Goal: Transaction & Acquisition: Purchase product/service

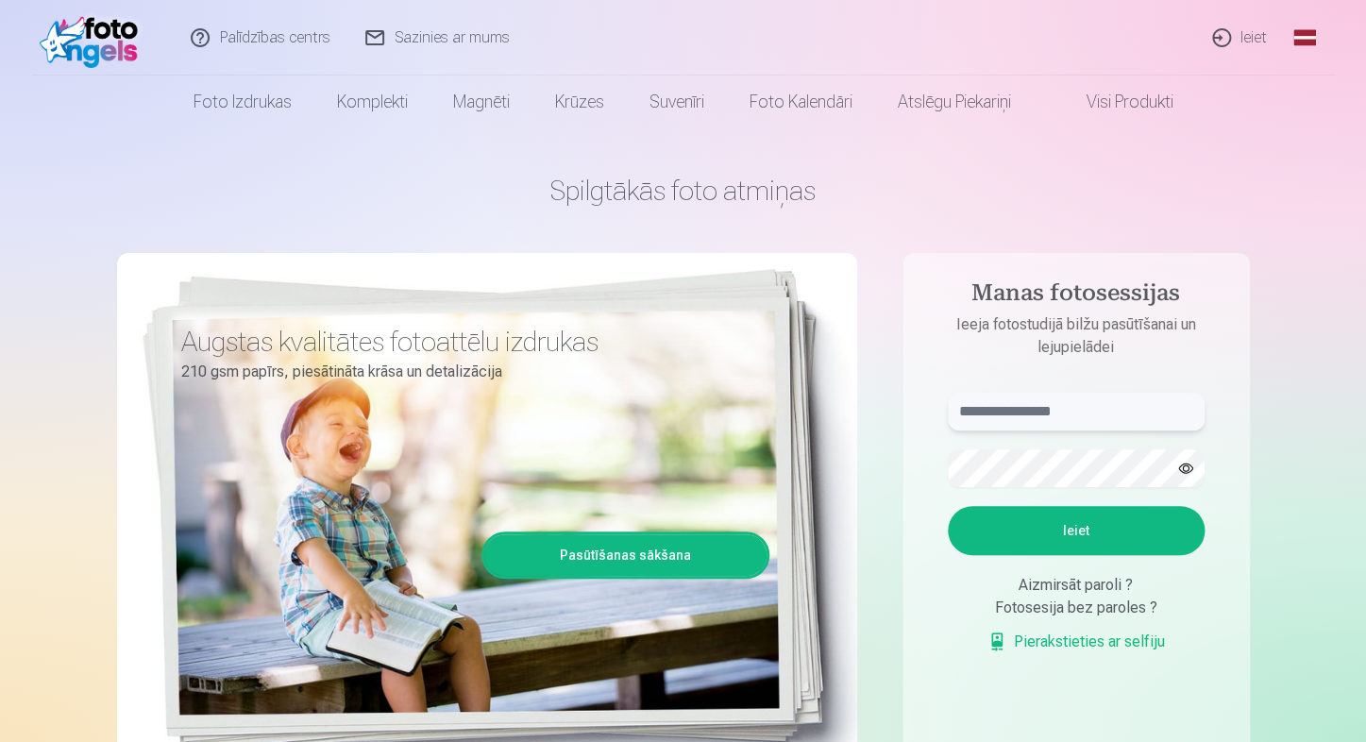
click at [1048, 409] on input "text" at bounding box center [1075, 412] width 257 height 38
type input "**********"
click at [1159, 542] on button "Ieiet" at bounding box center [1075, 530] width 257 height 49
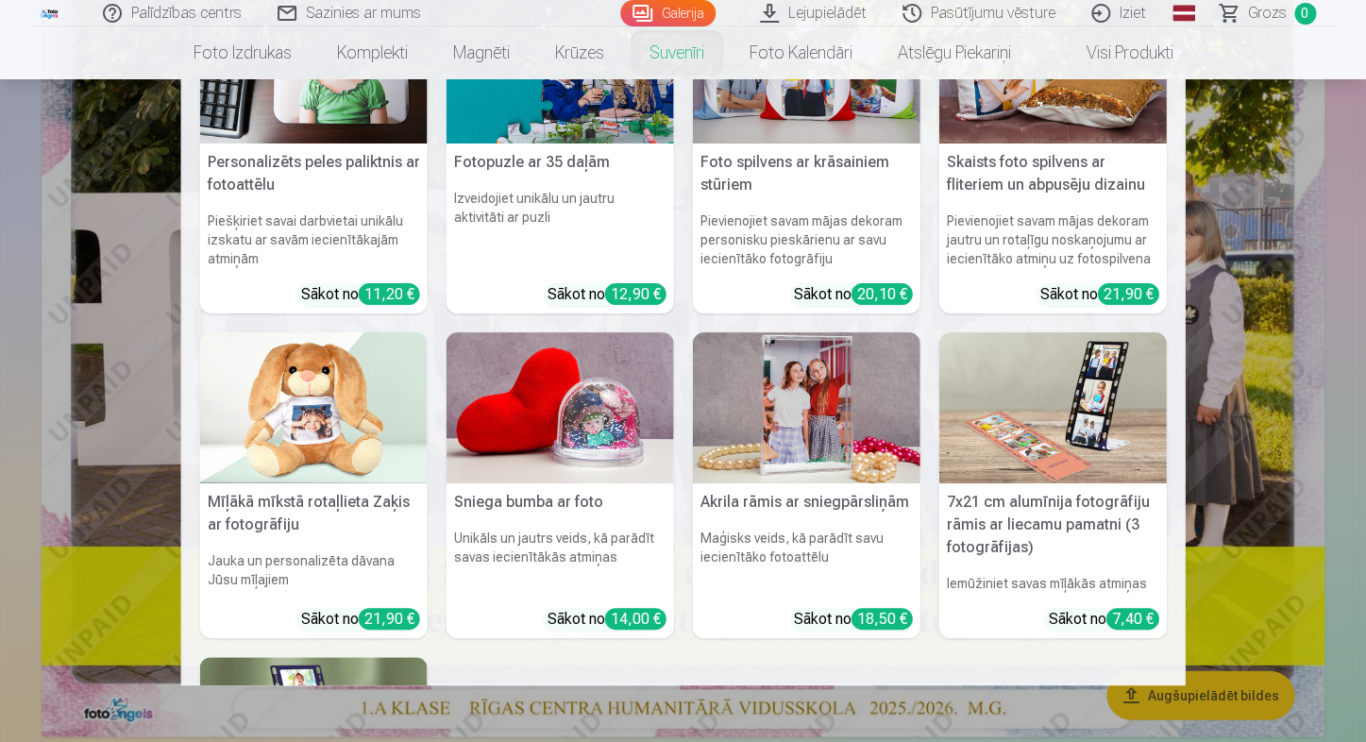
scroll to position [338, 0]
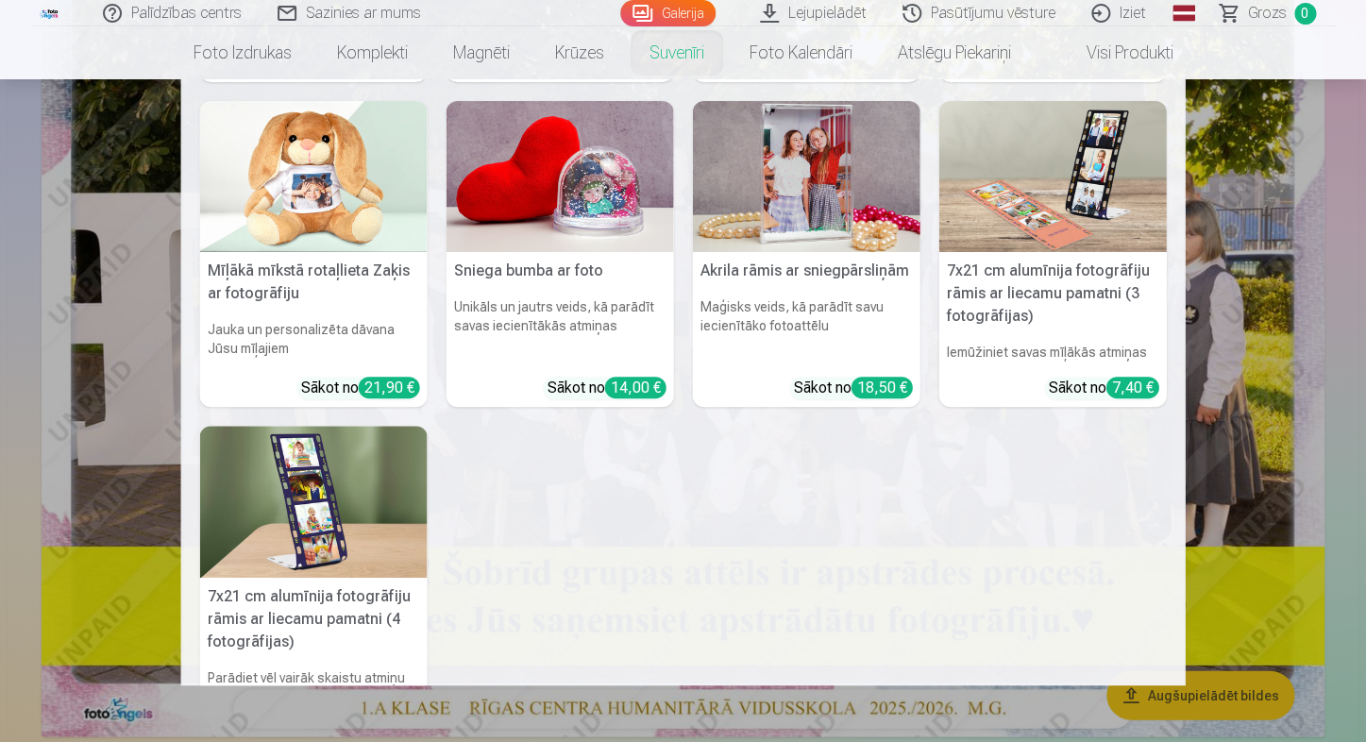
click at [1316, 246] on nav "Personalizēts peles paliktnis ar fotoattēlu Piešķiriet savai darbvietai unikālu…" at bounding box center [683, 382] width 1366 height 606
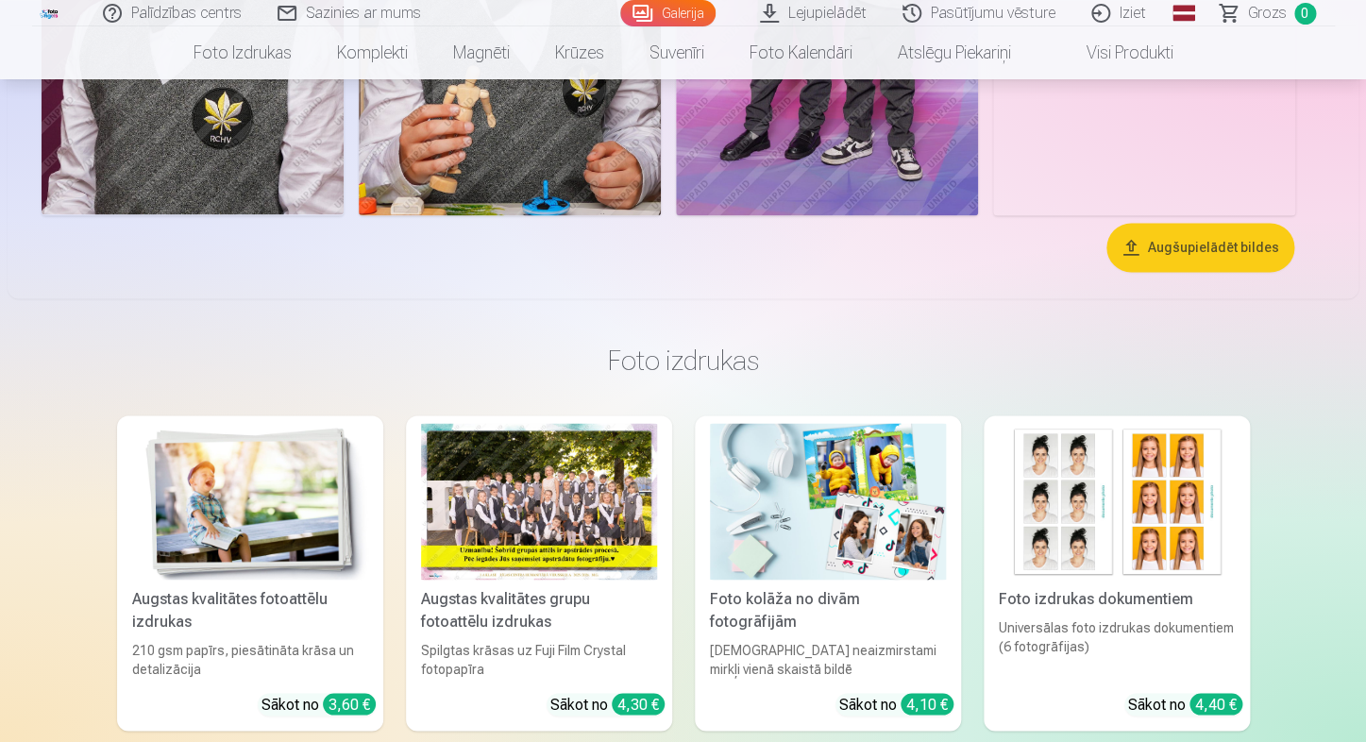
scroll to position [6427, 0]
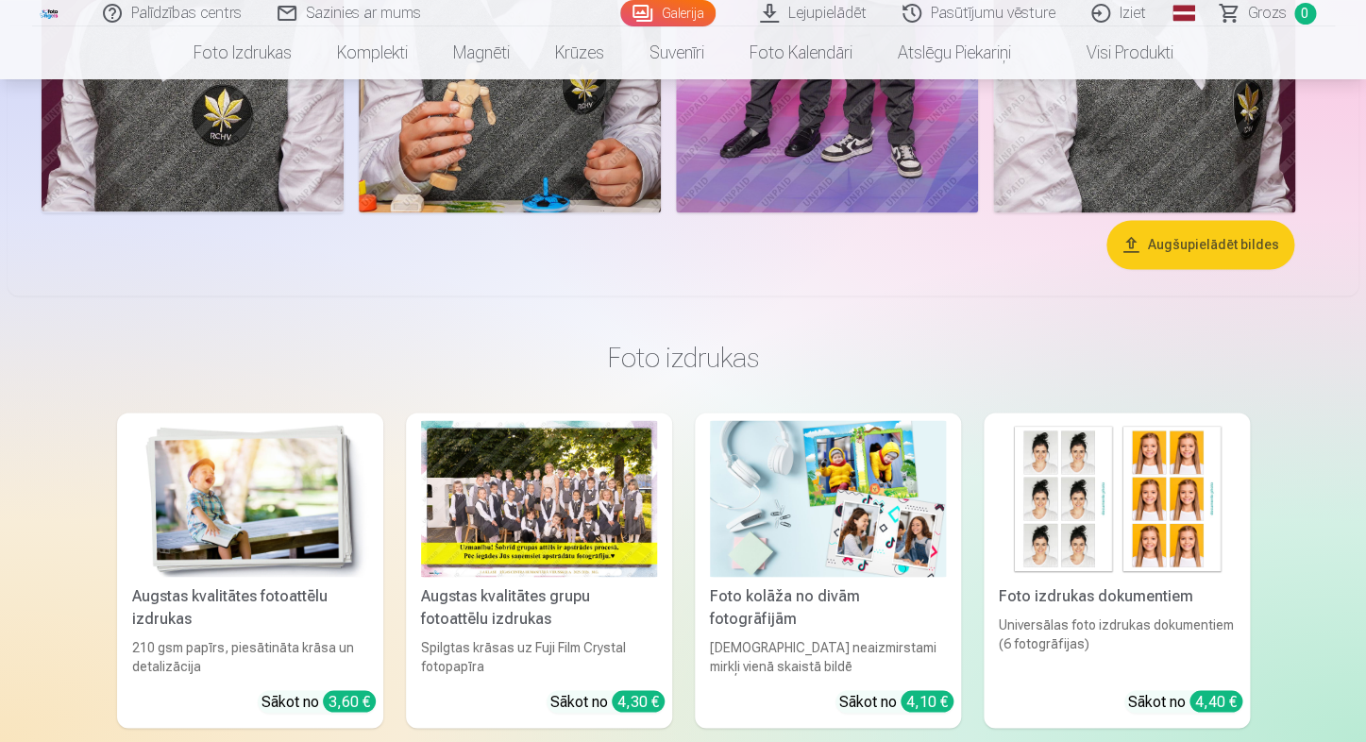
click at [1170, 243] on button "Augšupielādēt bildes" at bounding box center [1200, 244] width 188 height 49
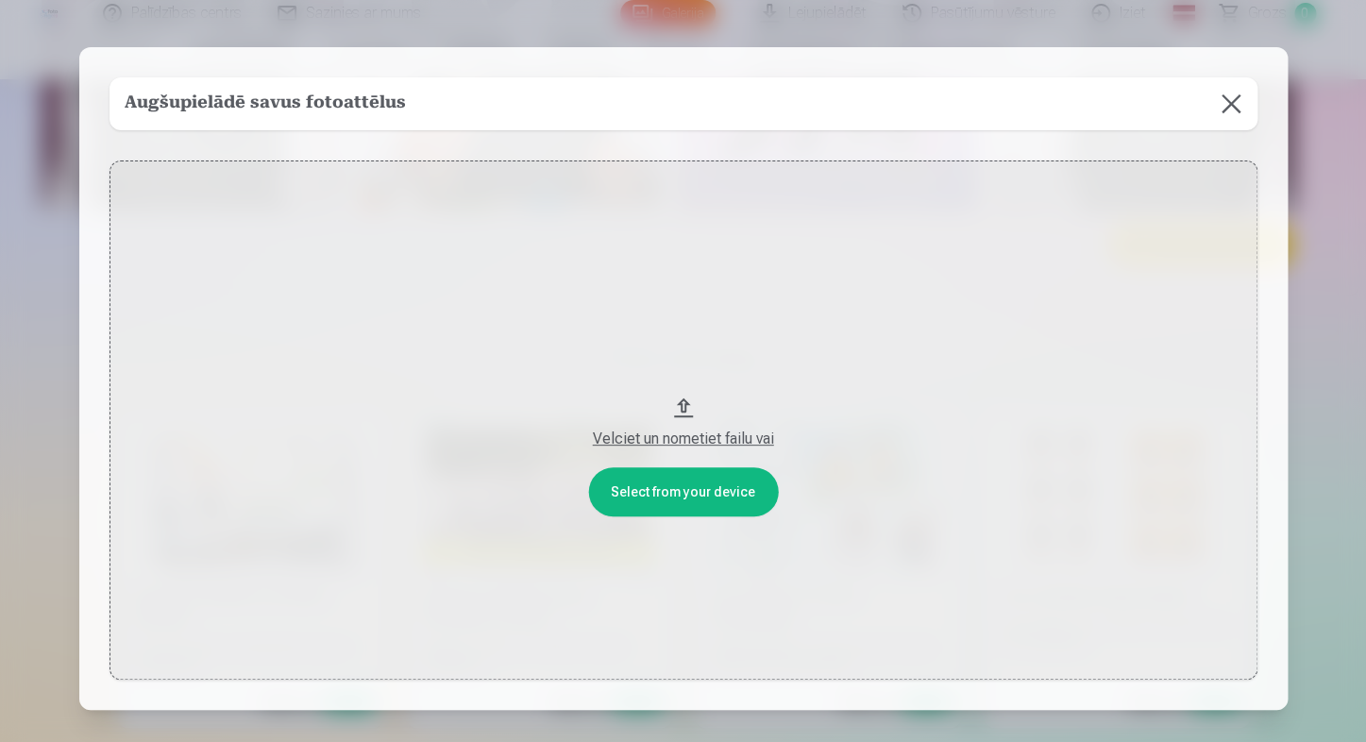
click at [1232, 103] on button at bounding box center [1230, 103] width 53 height 53
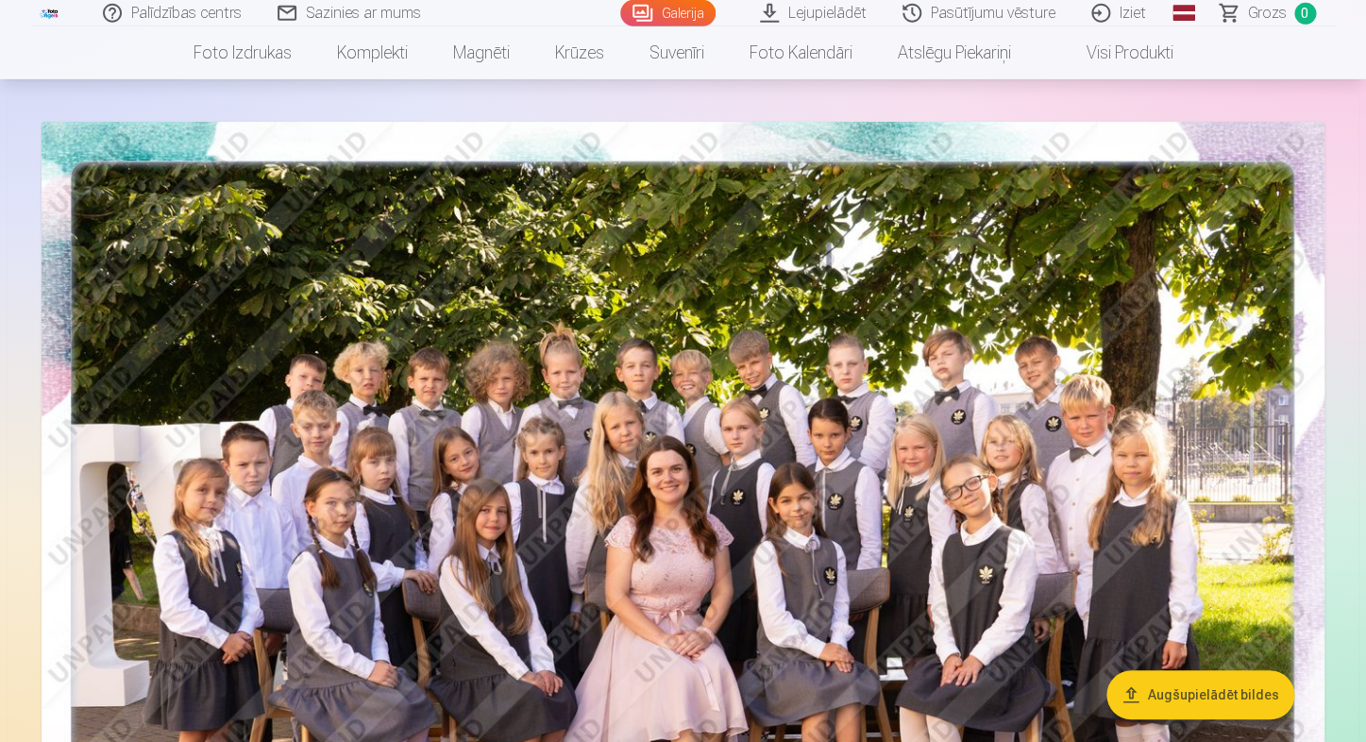
scroll to position [0, 0]
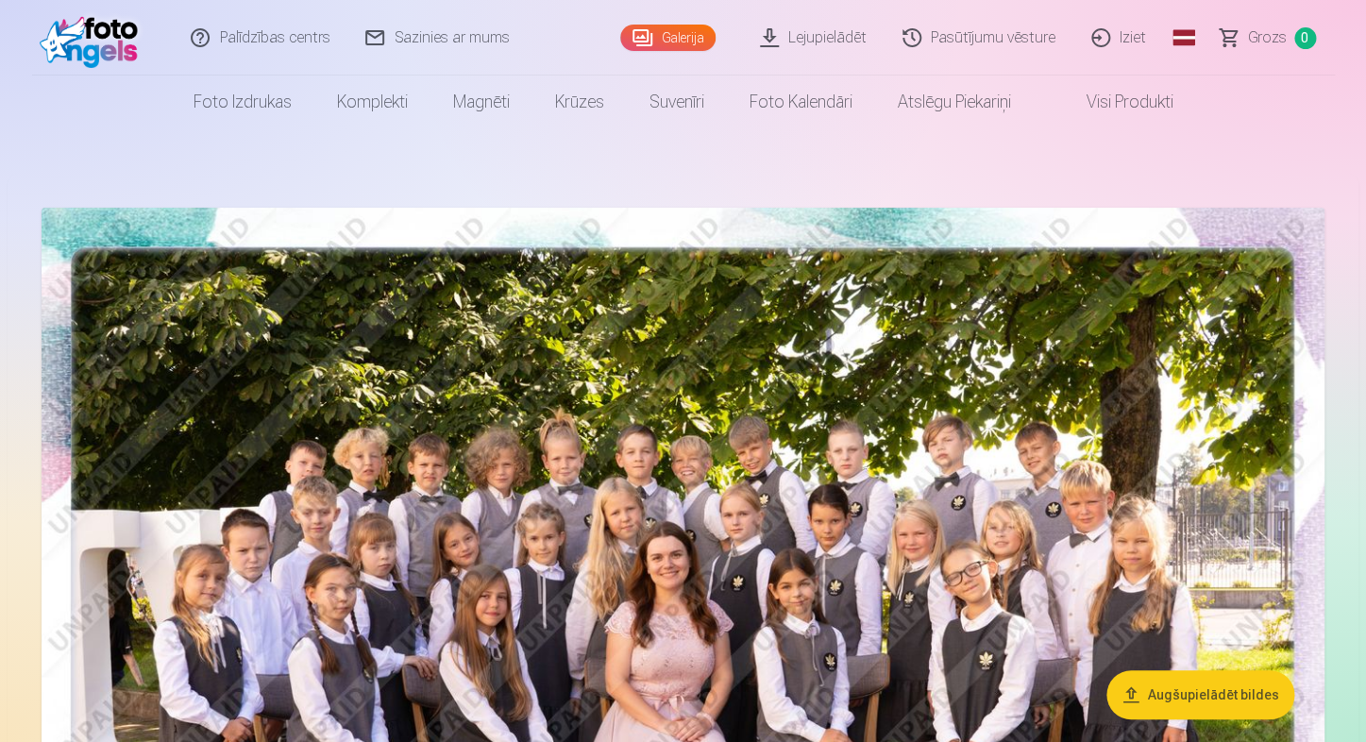
click at [814, 519] on img at bounding box center [683, 636] width 1283 height 856
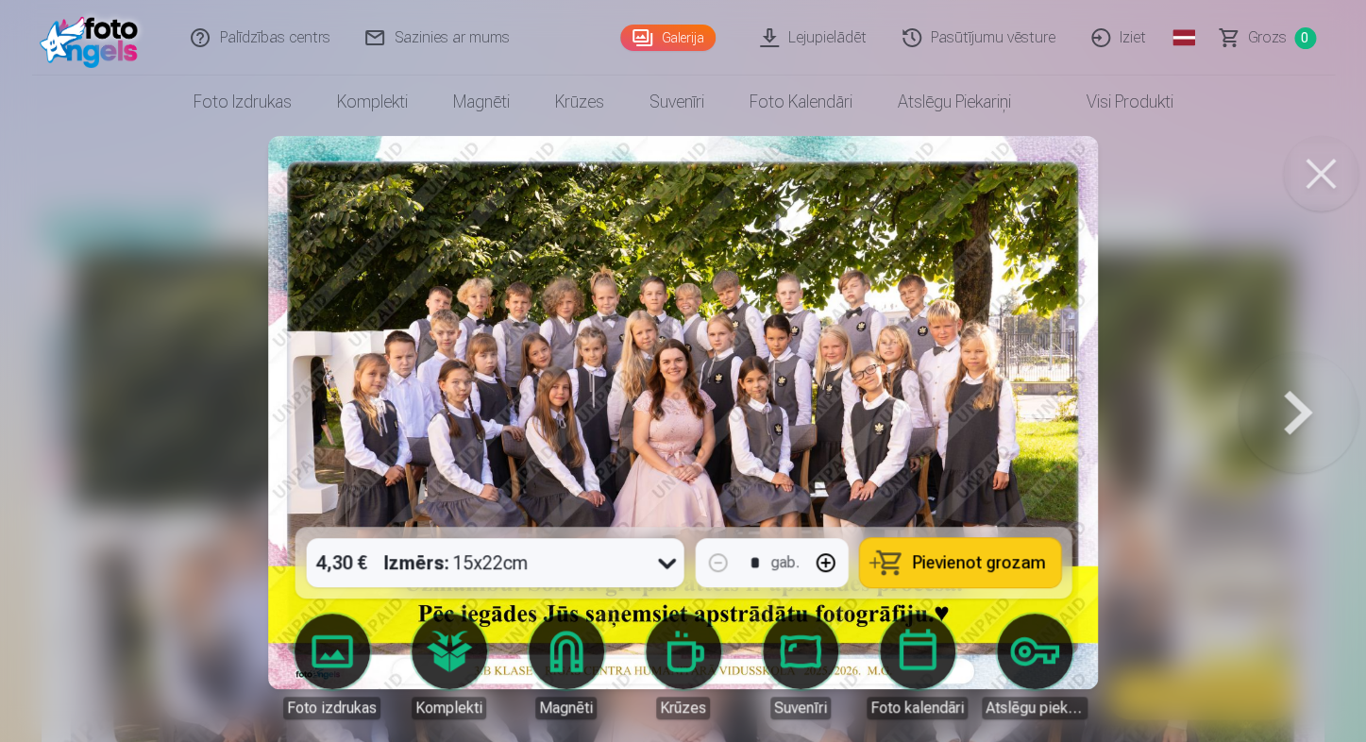
click at [621, 554] on div "4,30 € Izmērs : 15x22cm" at bounding box center [477, 562] width 342 height 49
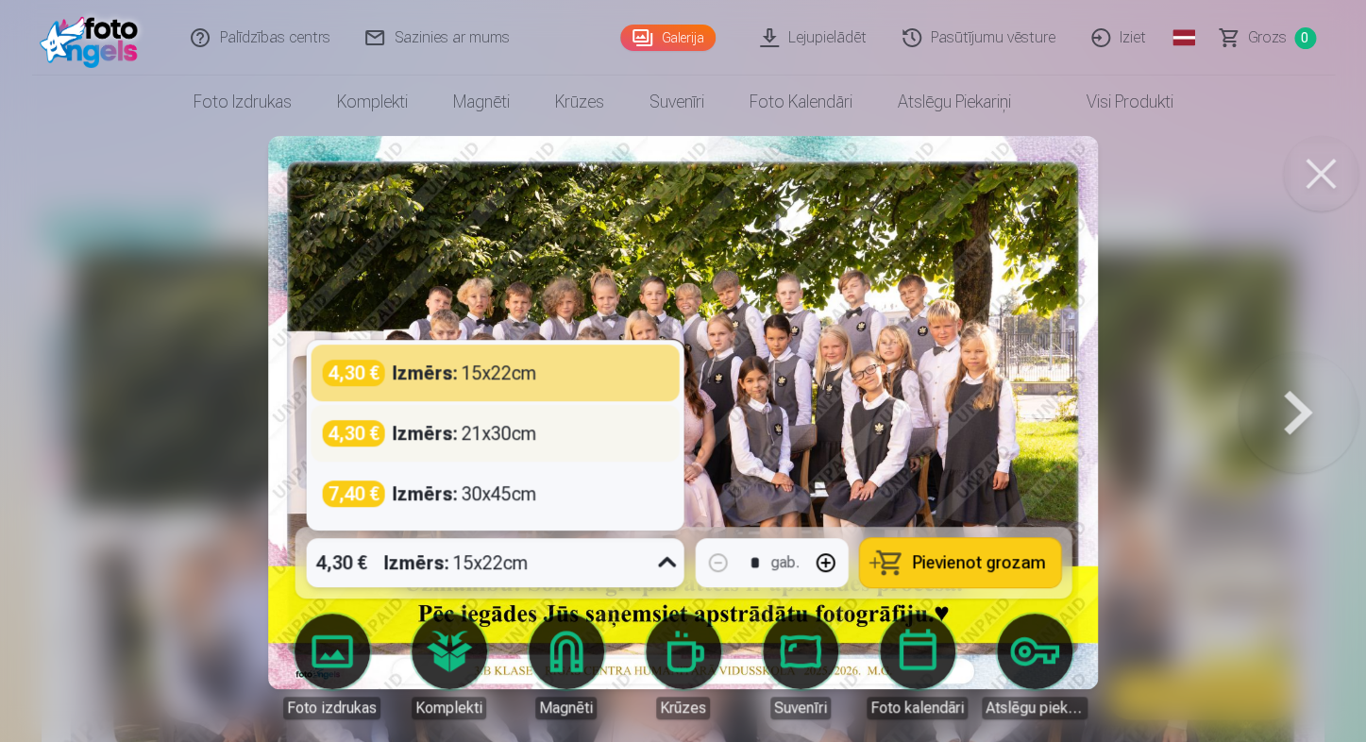
click at [561, 438] on div "4,30 € Izmērs : 21x30cm" at bounding box center [494, 433] width 345 height 26
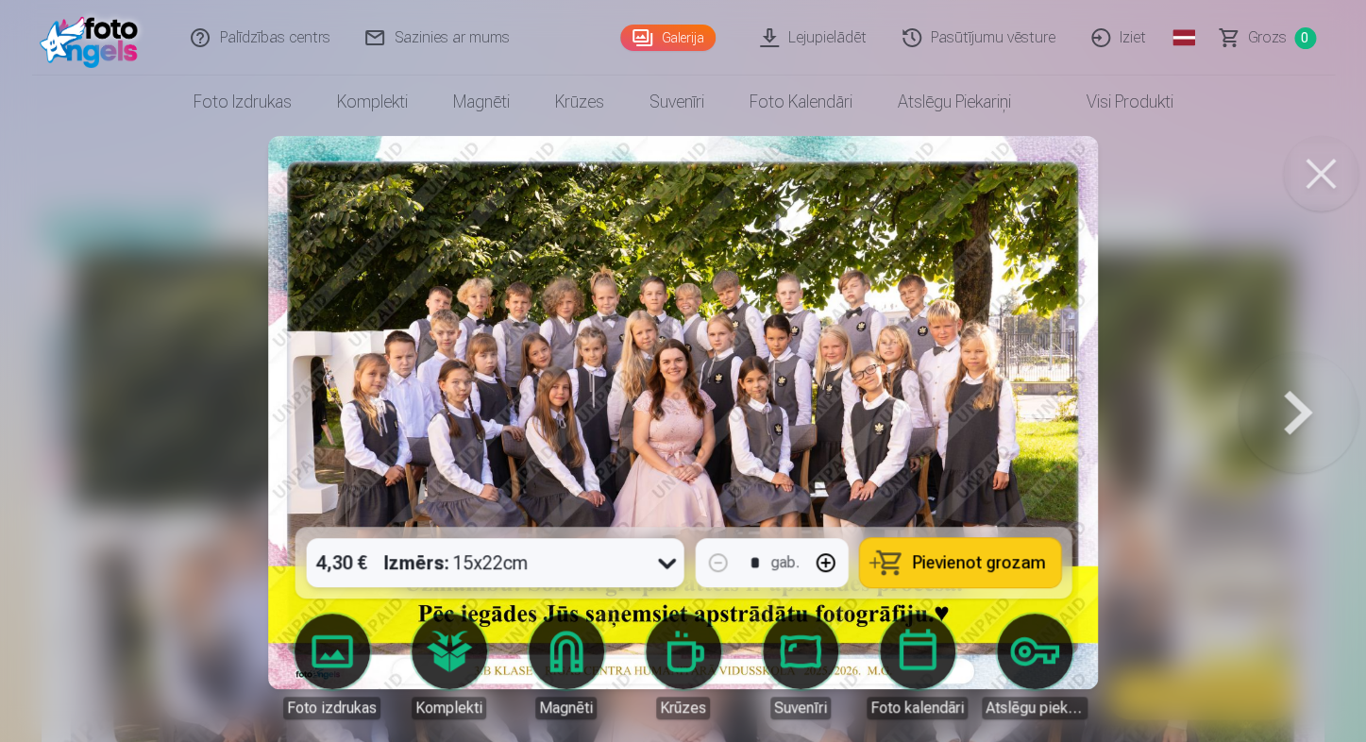
click at [830, 563] on button "button" at bounding box center [824, 562] width 45 height 45
click at [954, 559] on span "Pievienot grozam" at bounding box center [978, 562] width 133 height 17
click at [828, 562] on button "button" at bounding box center [824, 562] width 45 height 45
click at [945, 562] on span "Pievienot grozam" at bounding box center [978, 562] width 133 height 17
type input "*"
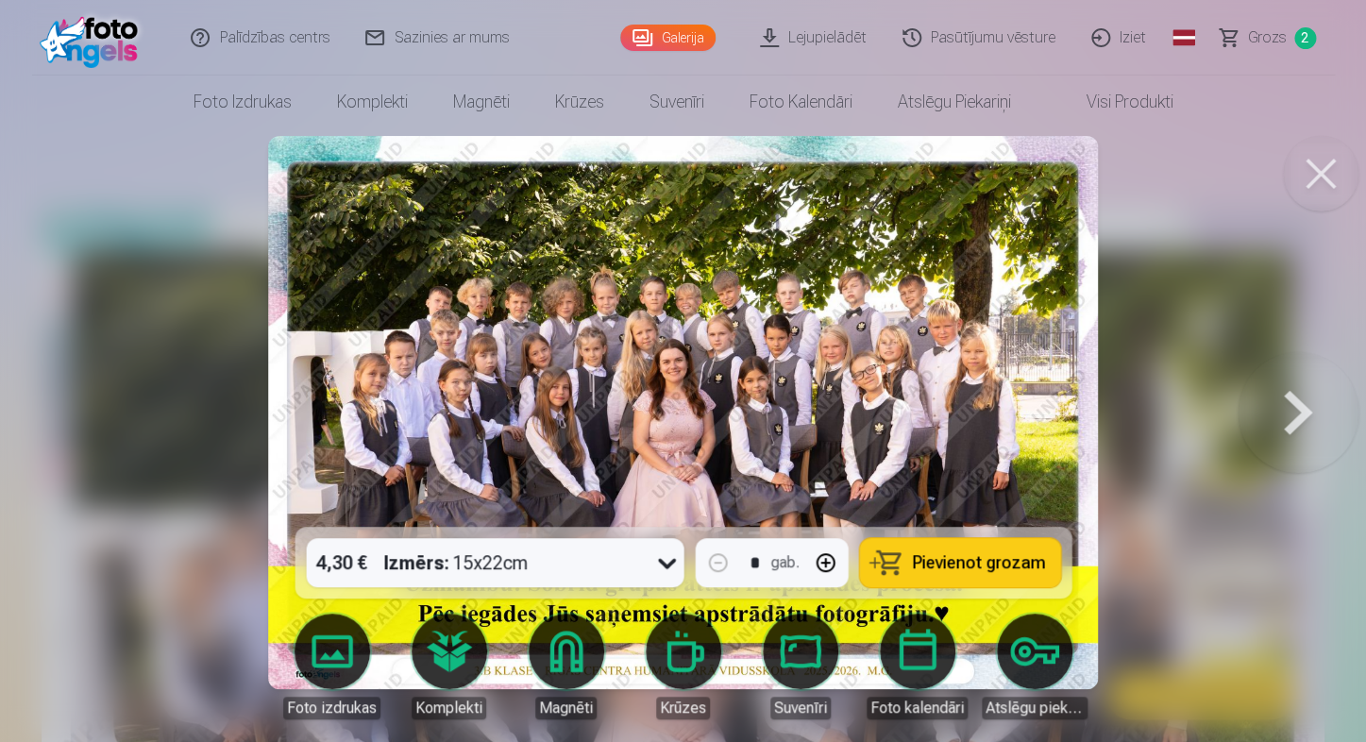
click at [1150, 331] on div at bounding box center [683, 371] width 1366 height 742
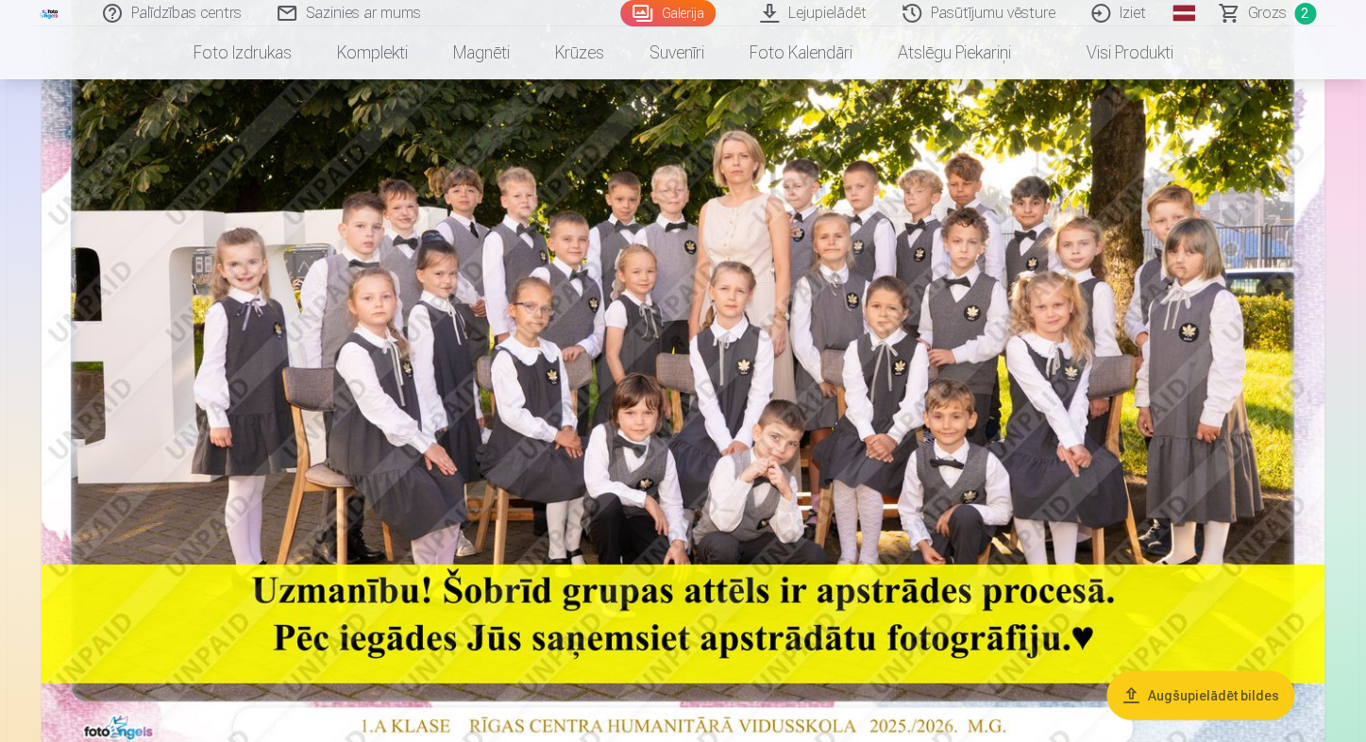
scroll to position [1226, 0]
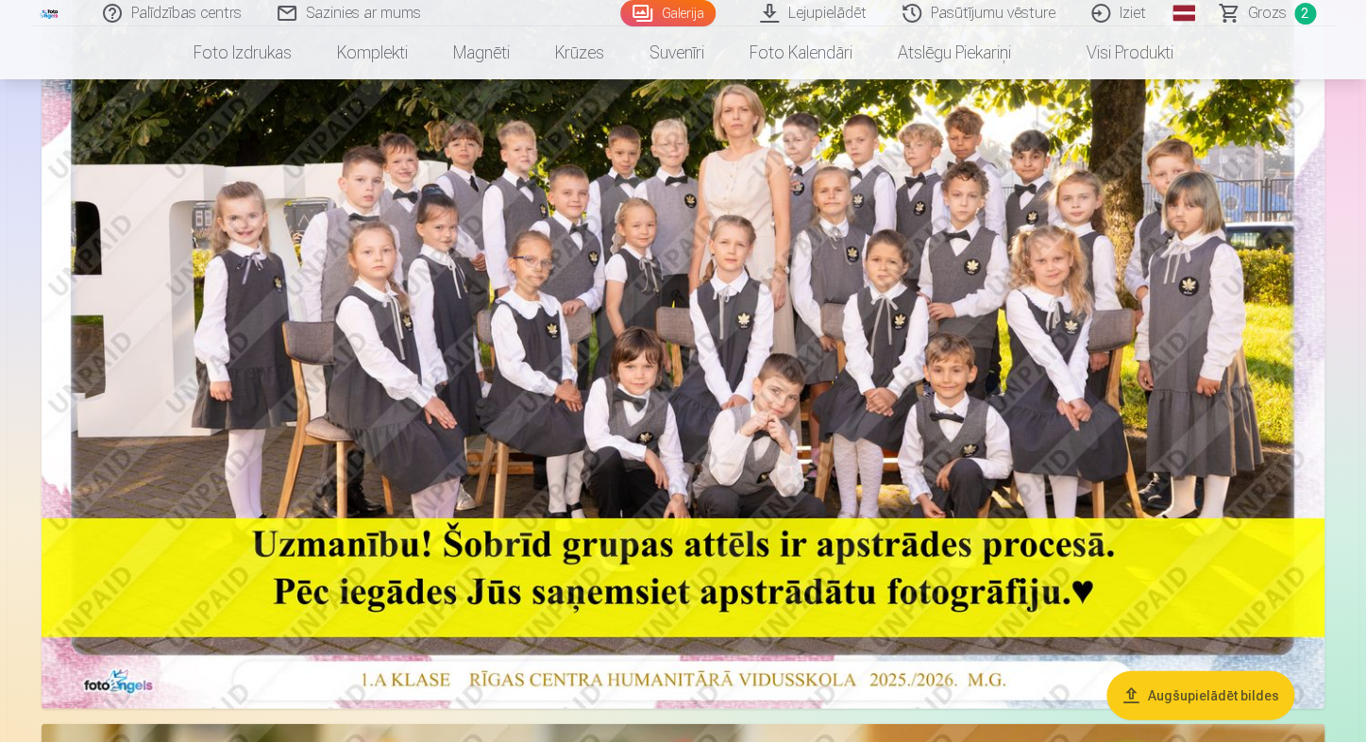
click at [788, 262] on img at bounding box center [683, 281] width 1283 height 856
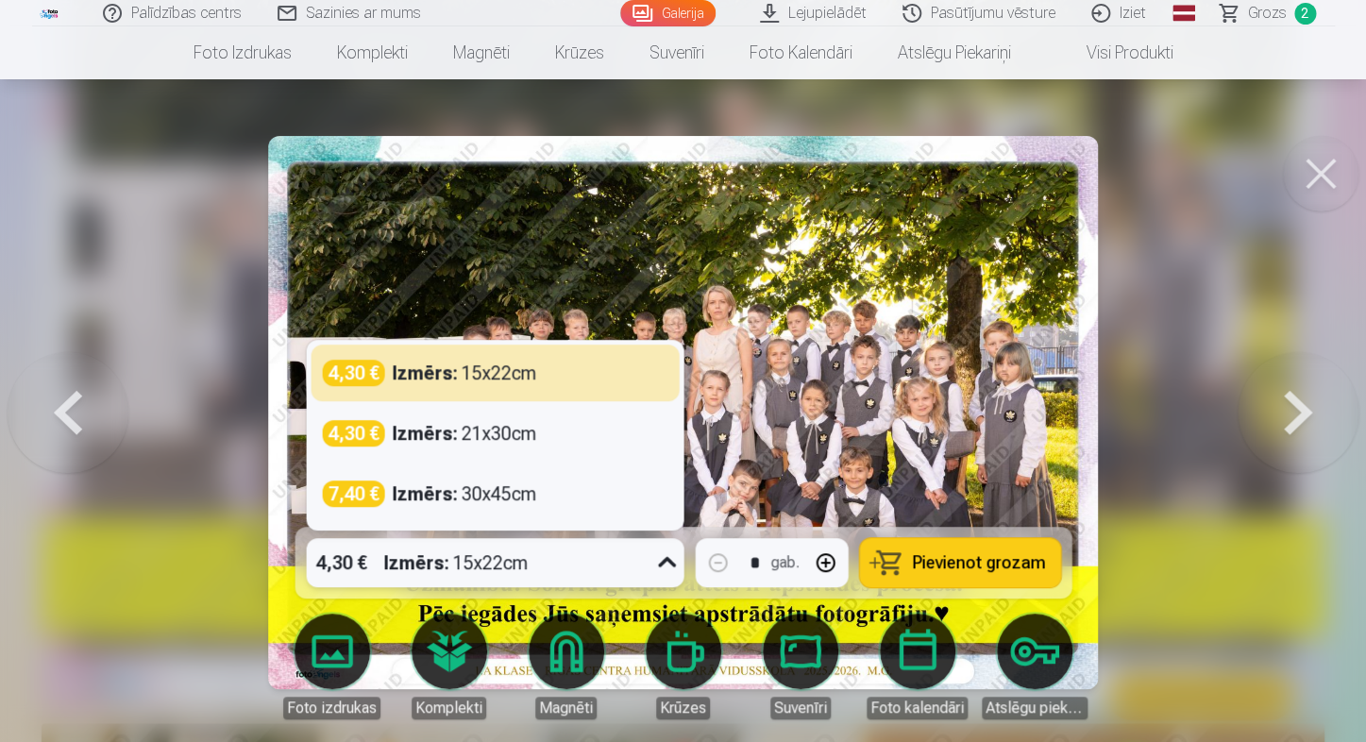
click at [668, 562] on icon at bounding box center [666, 562] width 30 height 30
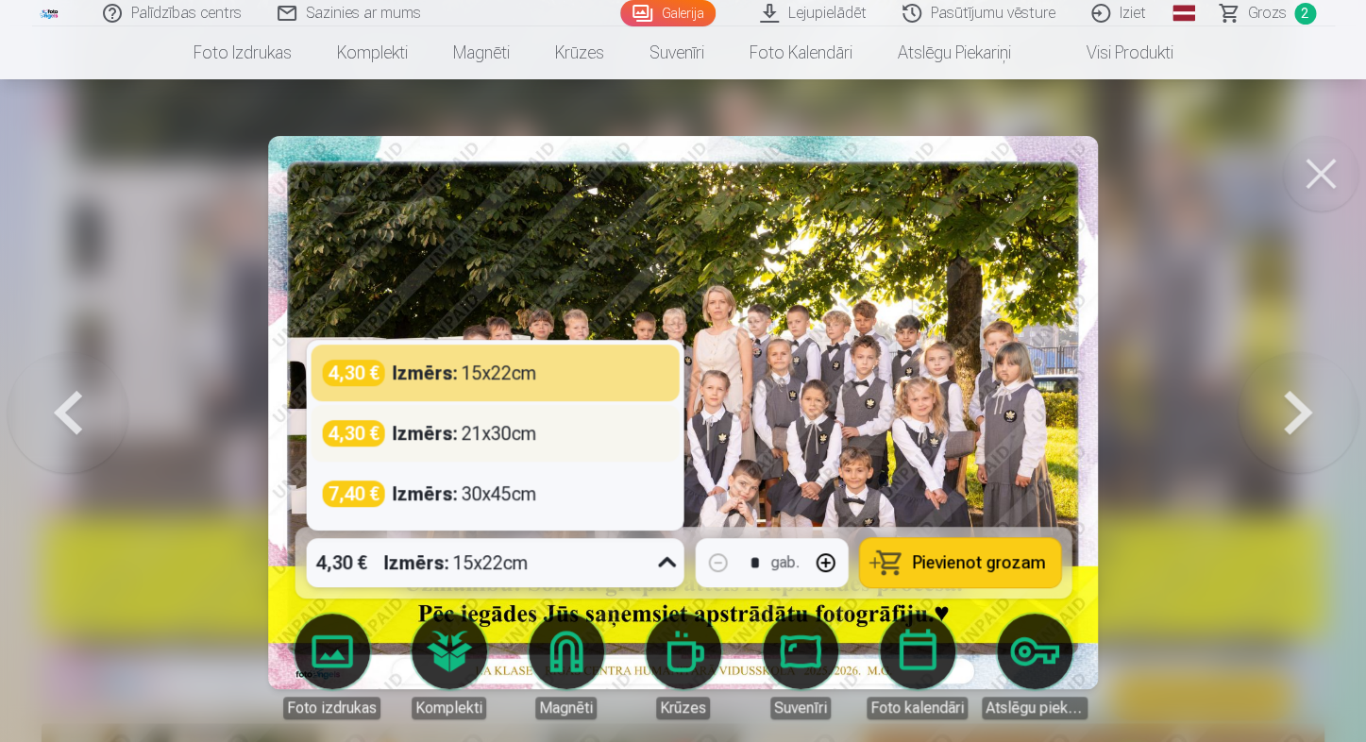
click at [488, 420] on div "Izmērs : 21x30cm" at bounding box center [464, 433] width 144 height 26
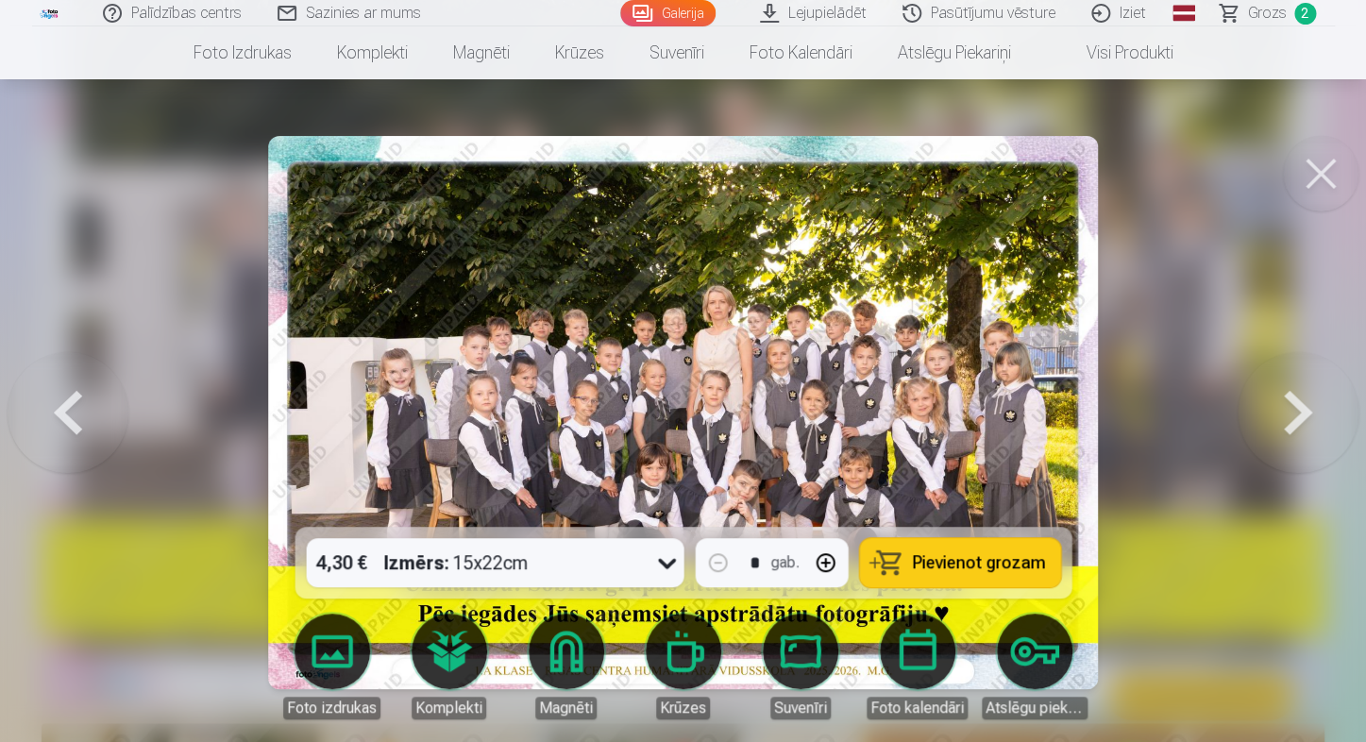
click at [832, 567] on button "button" at bounding box center [824, 562] width 45 height 45
click at [956, 578] on button "Pievienot grozam" at bounding box center [959, 562] width 201 height 49
type input "*"
click at [1207, 178] on div at bounding box center [683, 371] width 1366 height 742
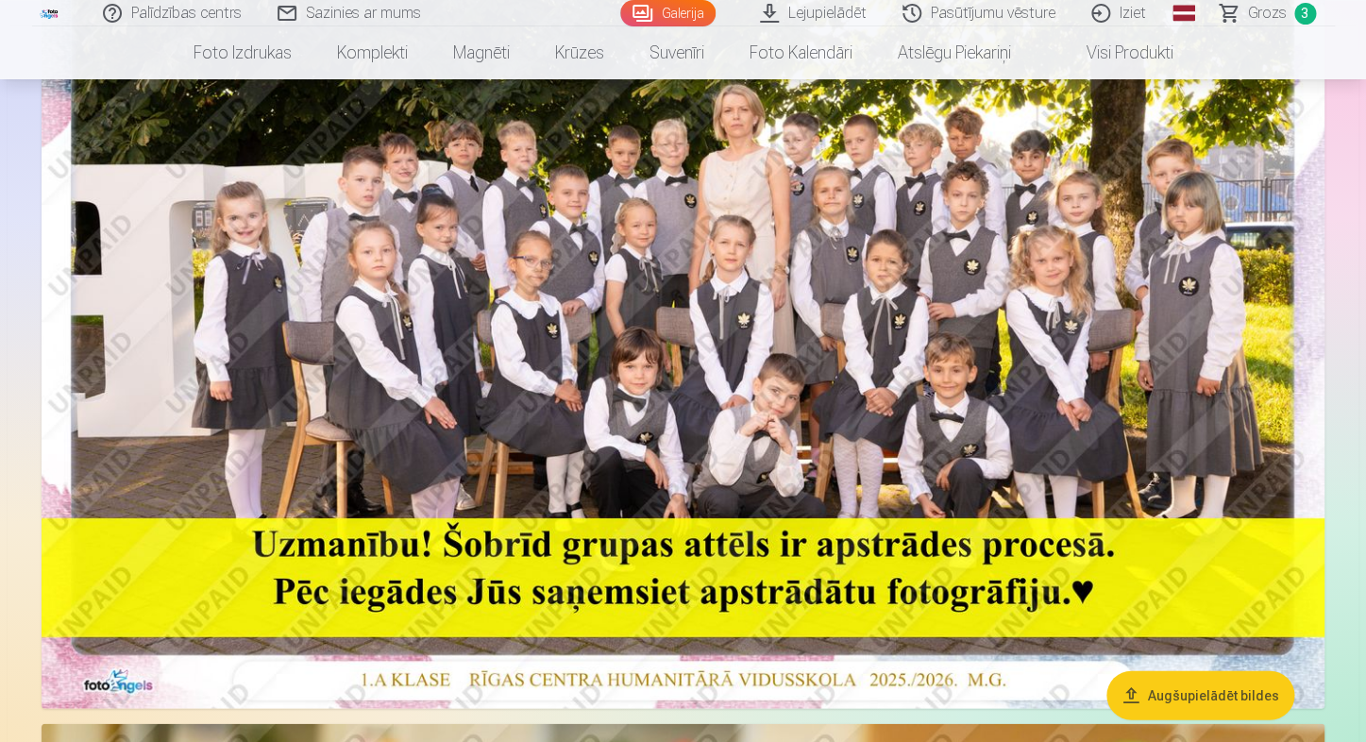
click at [1263, 15] on span "Grozs" at bounding box center [1267, 13] width 39 height 23
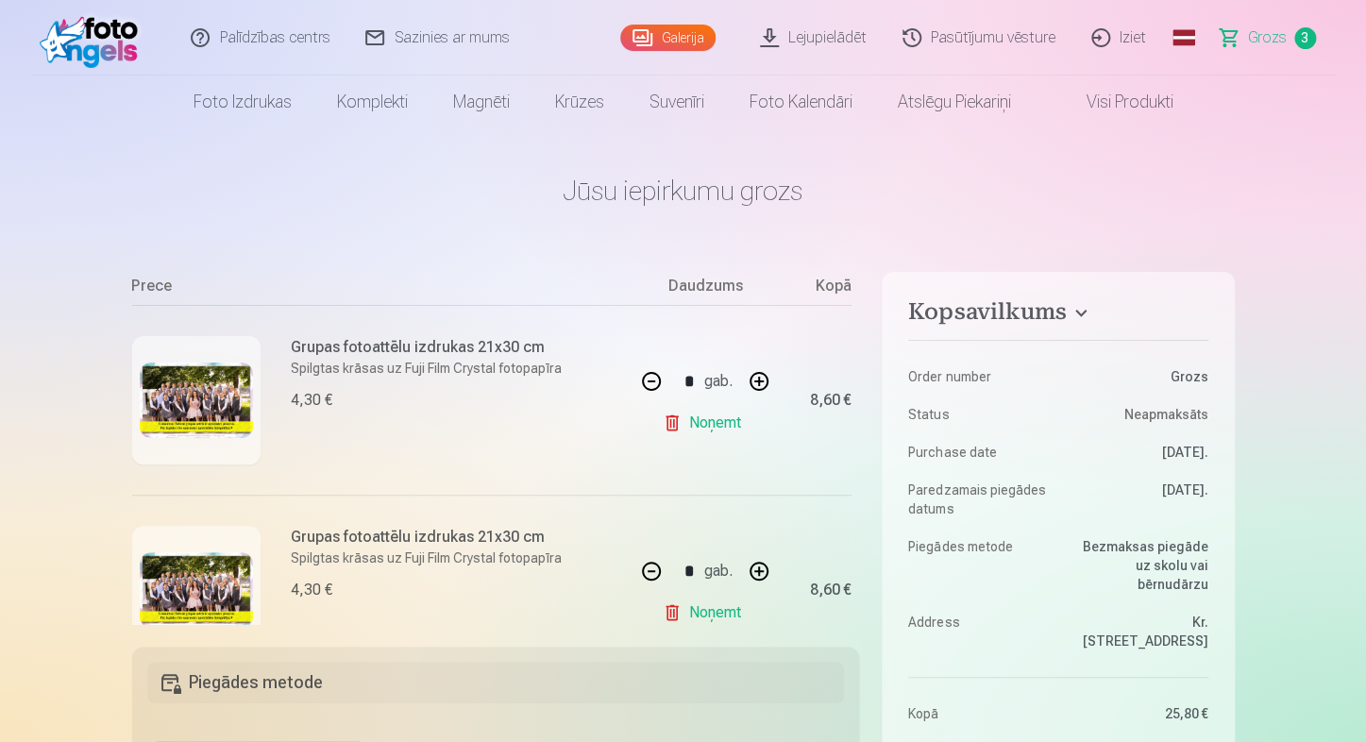
scroll to position [179, 0]
click at [702, 418] on link "Noņemt" at bounding box center [705, 422] width 86 height 38
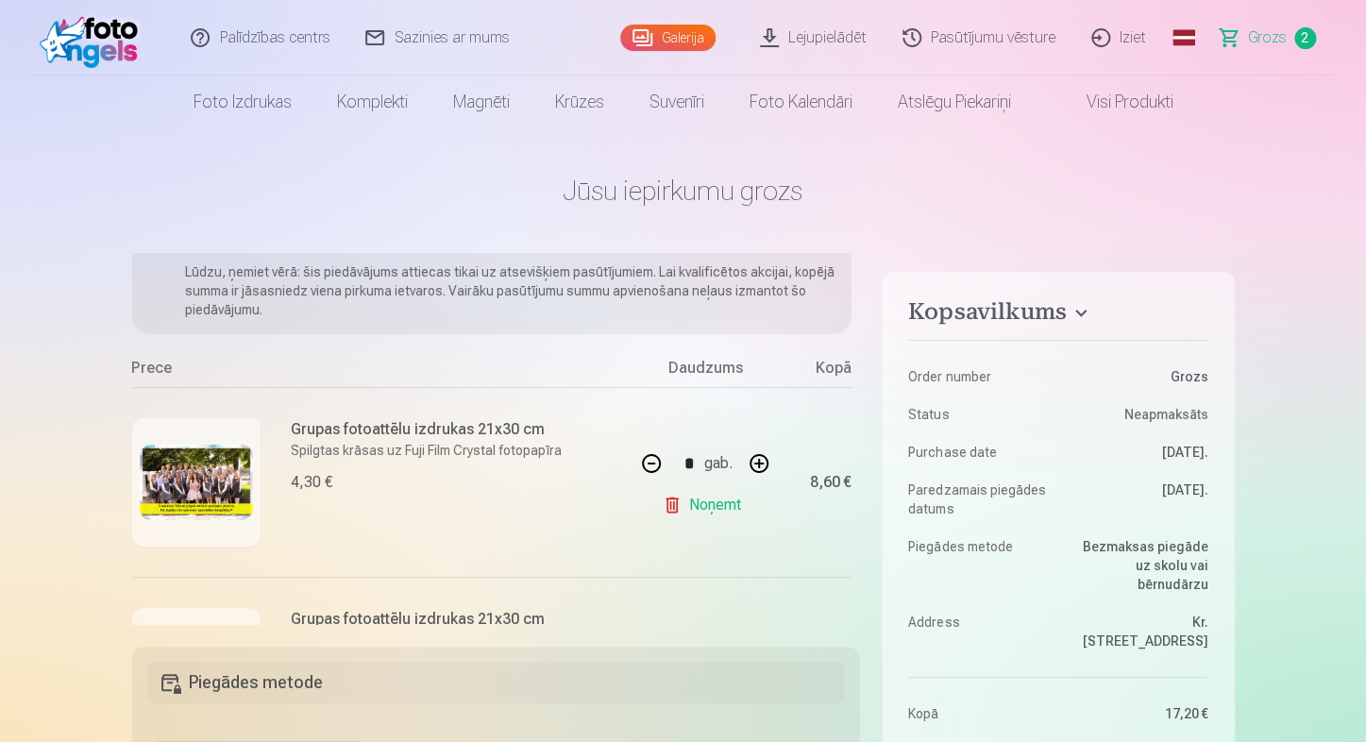
scroll to position [91, 0]
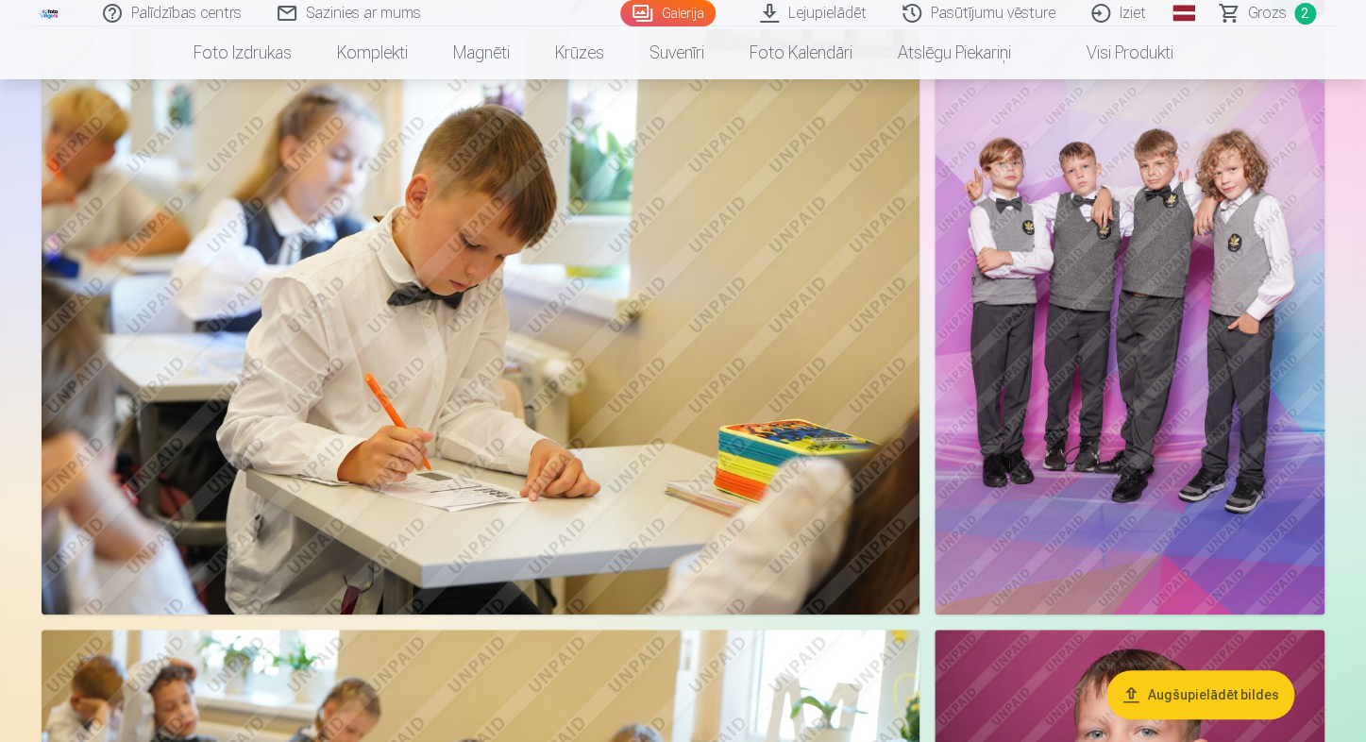
scroll to position [2791, 0]
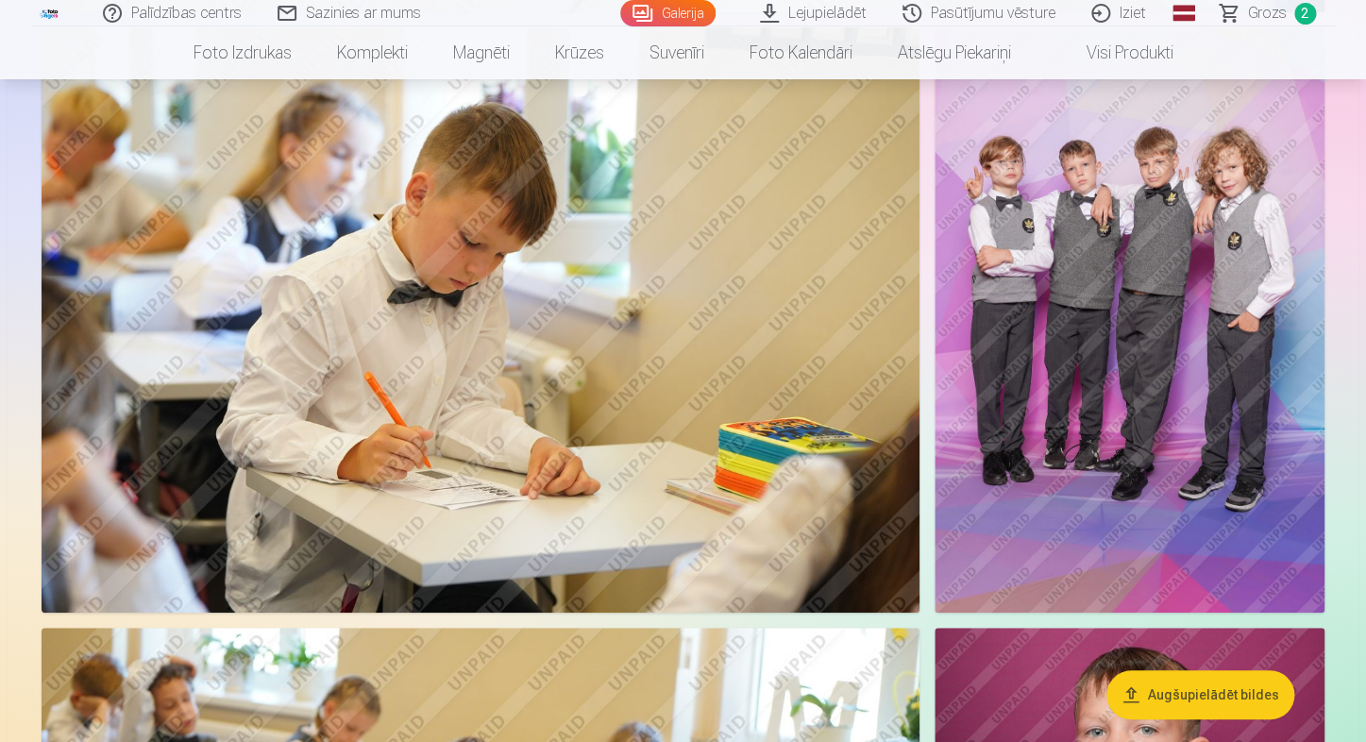
click at [530, 381] on img at bounding box center [481, 319] width 878 height 585
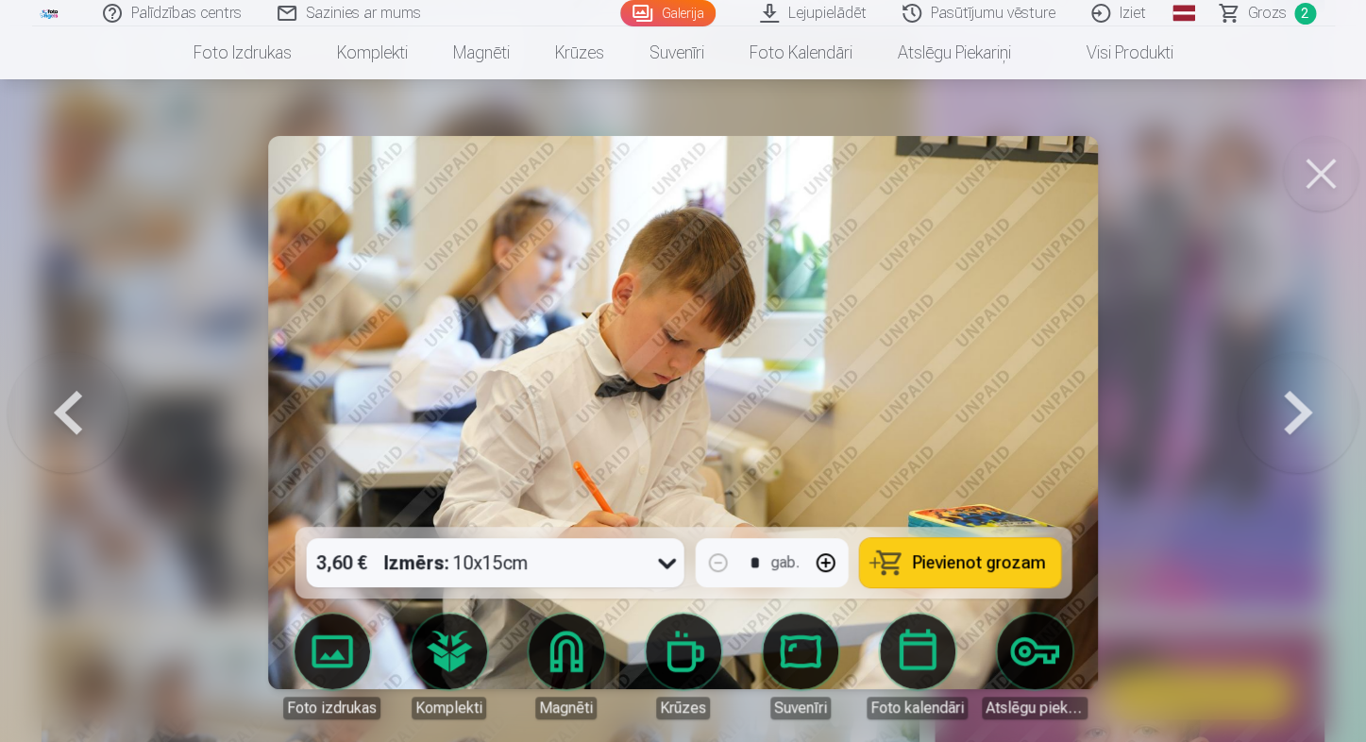
click at [402, 565] on strong "Izmērs :" at bounding box center [415, 562] width 65 height 26
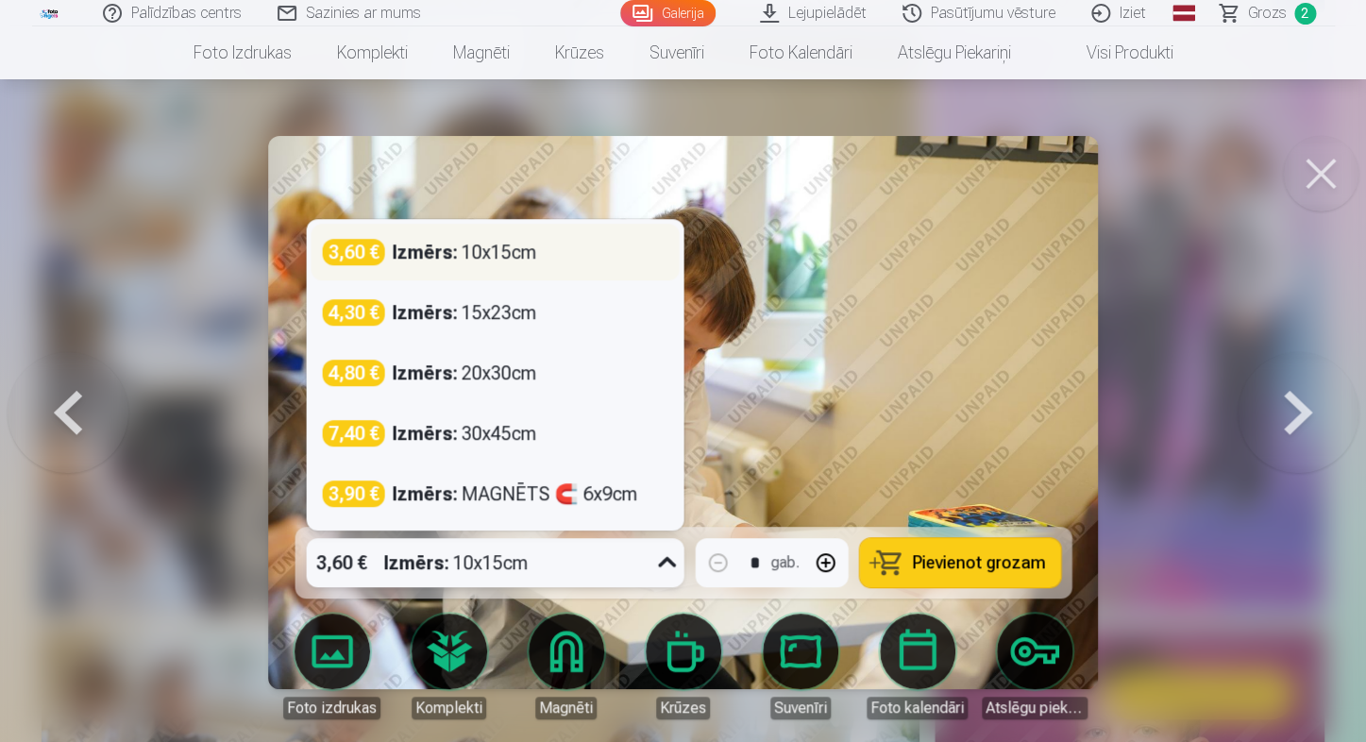
click at [545, 263] on div "3,60 € Izmērs : 10x15cm" at bounding box center [494, 252] width 345 height 26
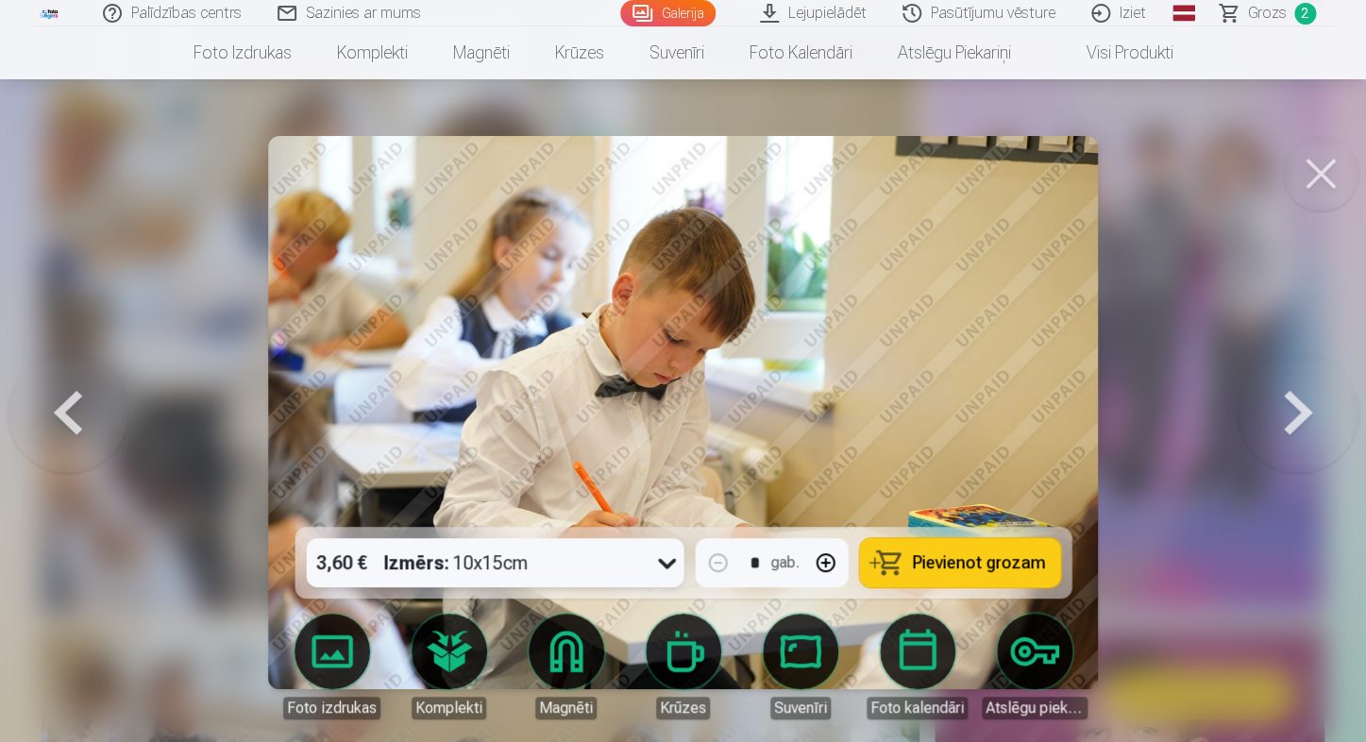
click at [987, 564] on span "Pievienot grozam" at bounding box center [978, 562] width 133 height 17
click at [1316, 188] on button at bounding box center [1320, 173] width 75 height 75
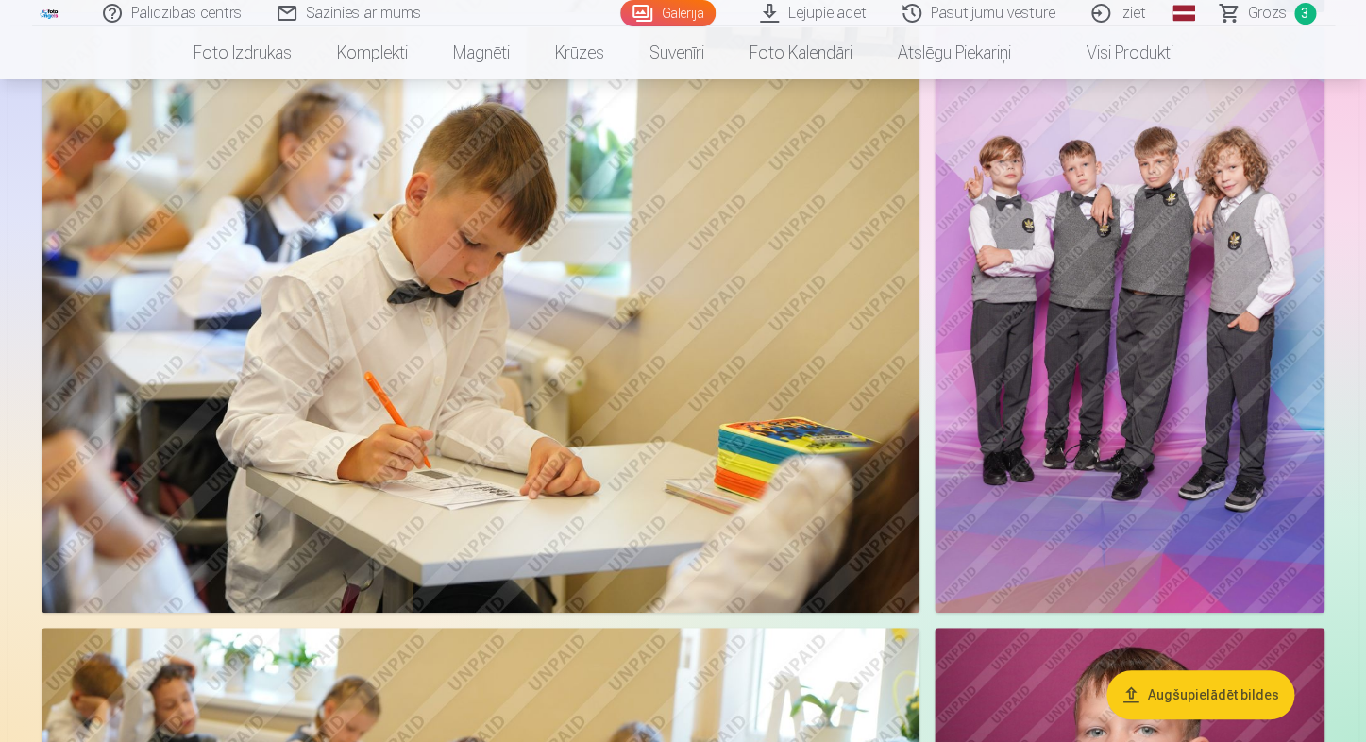
click at [1083, 325] on img at bounding box center [1129, 319] width 390 height 585
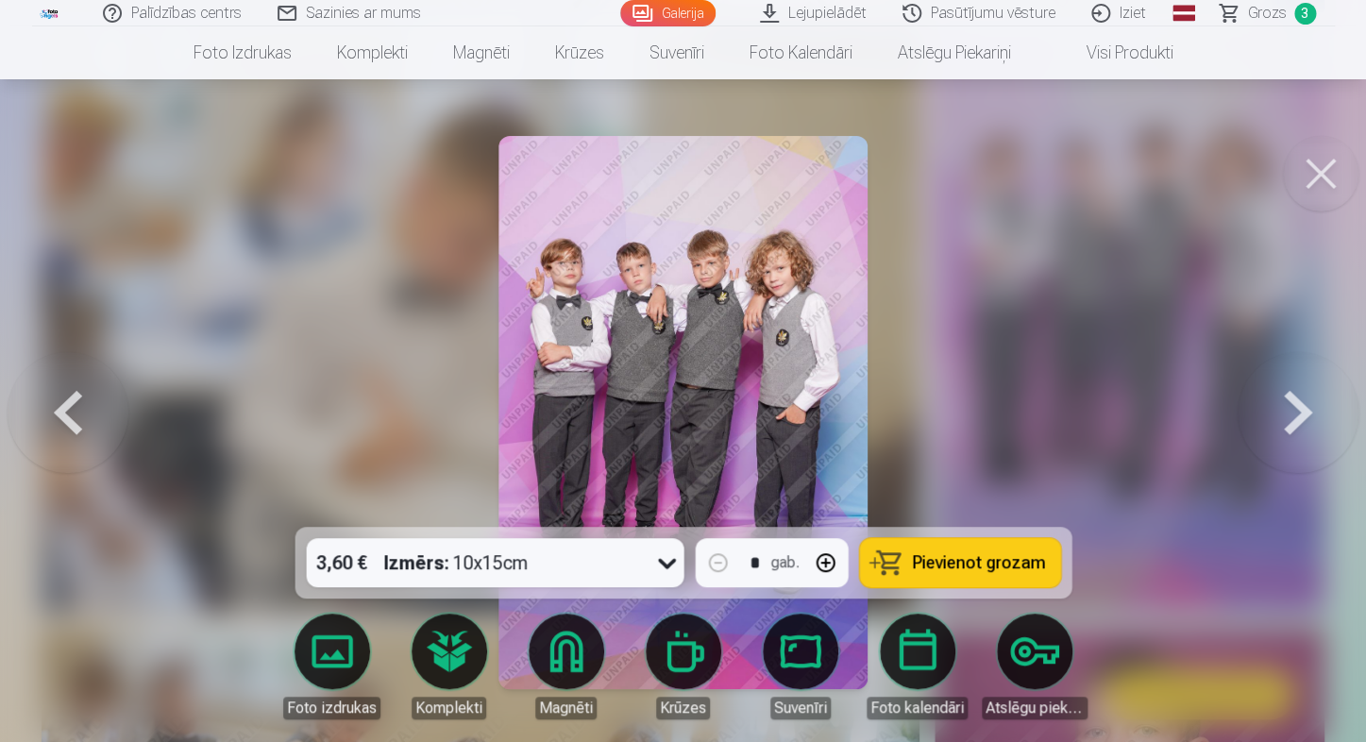
click at [522, 576] on div "Izmērs : 10x15cm" at bounding box center [455, 562] width 144 height 49
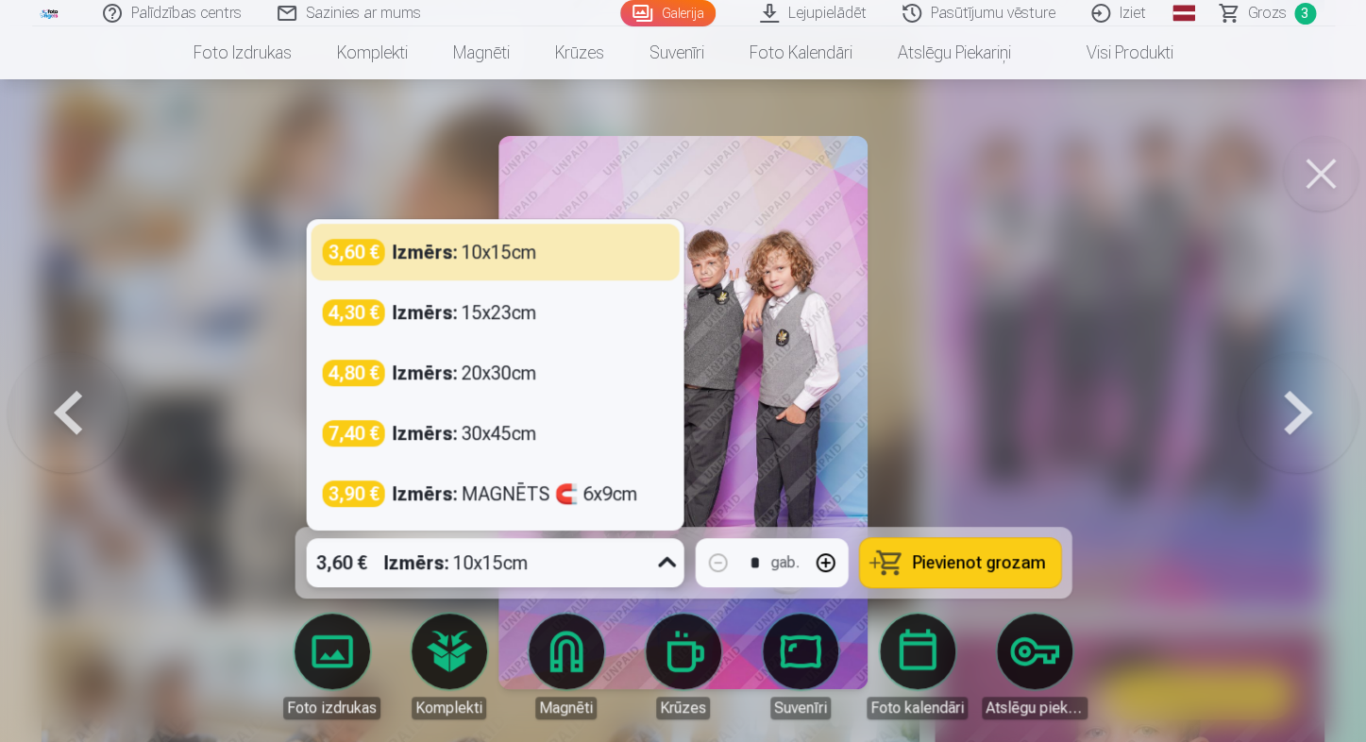
click at [522, 576] on div "Izmērs : 10x15cm" at bounding box center [455, 562] width 144 height 49
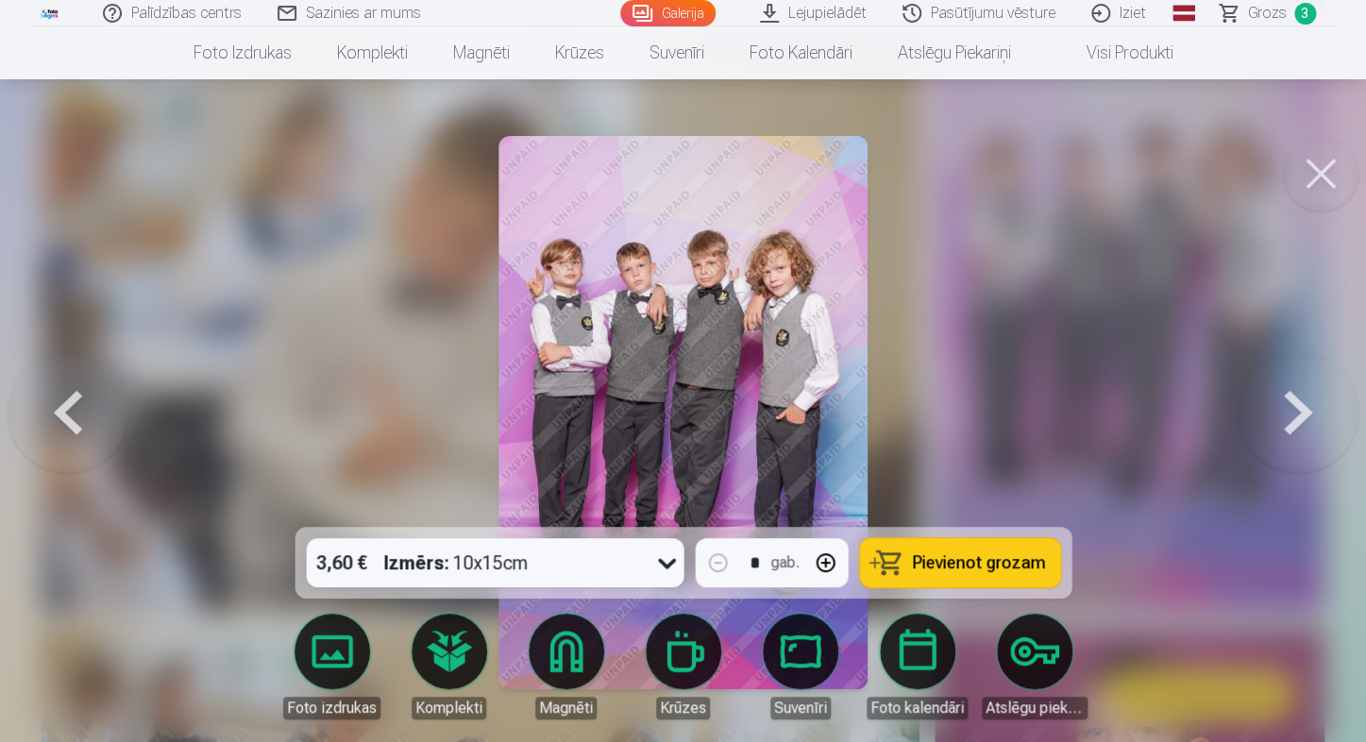
click at [986, 560] on span "Pievienot grozam" at bounding box center [978, 562] width 133 height 17
click at [1316, 186] on button at bounding box center [1320, 173] width 75 height 75
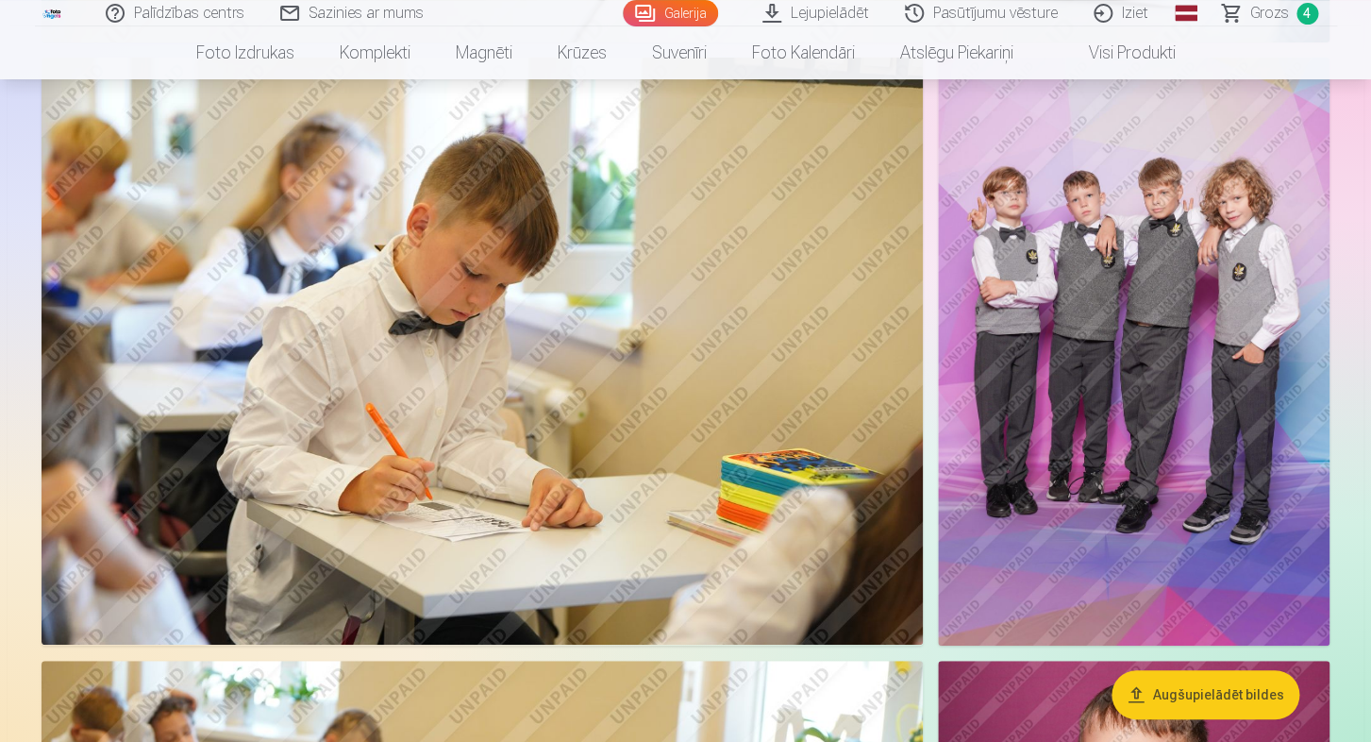
scroll to position [2779, 0]
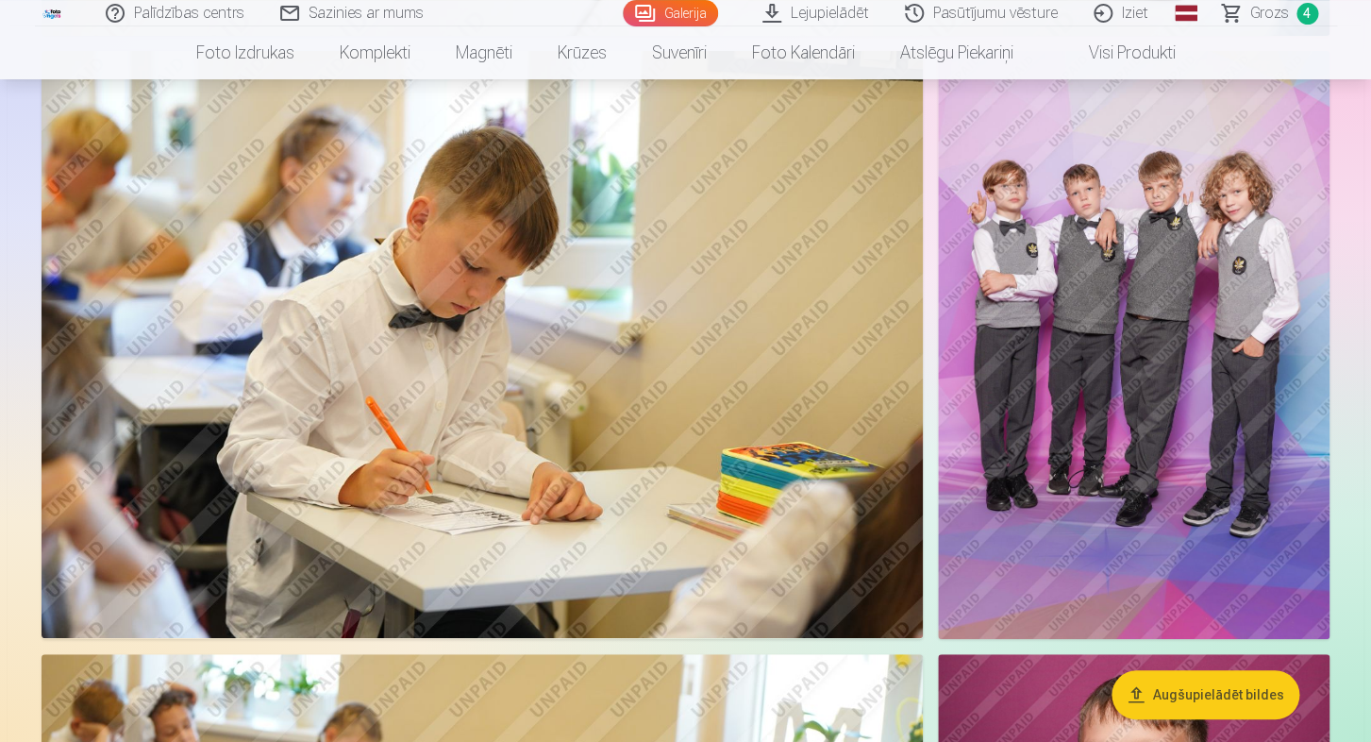
click at [576, 362] on img at bounding box center [482, 344] width 881 height 587
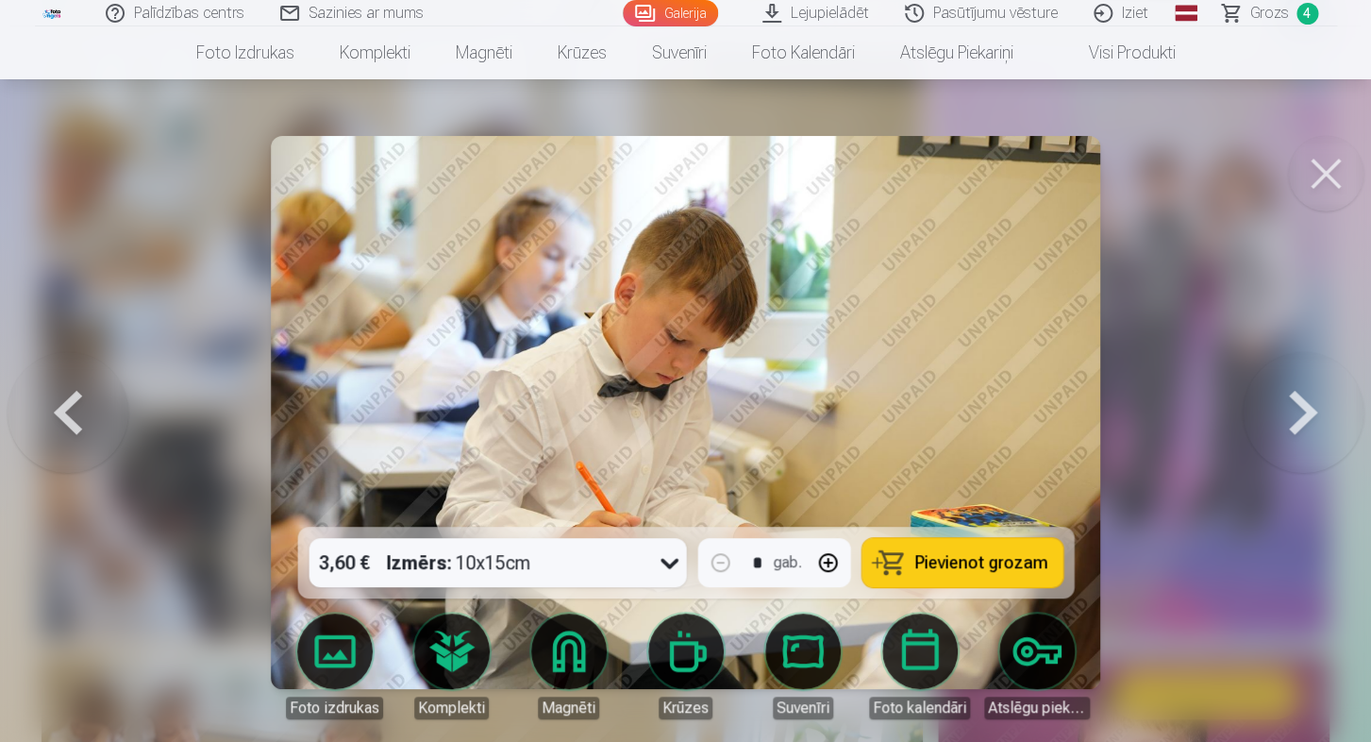
click at [1208, 320] on div at bounding box center [685, 371] width 1371 height 742
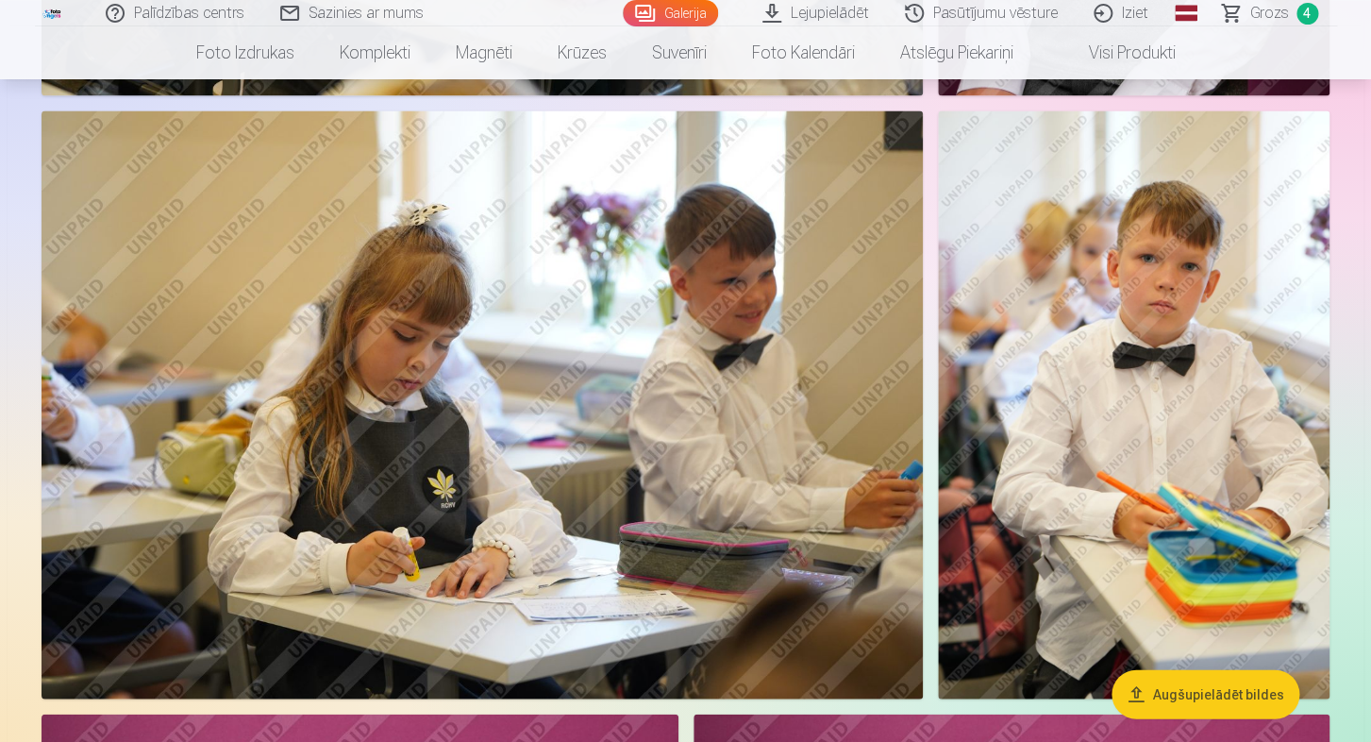
scroll to position [3928, 0]
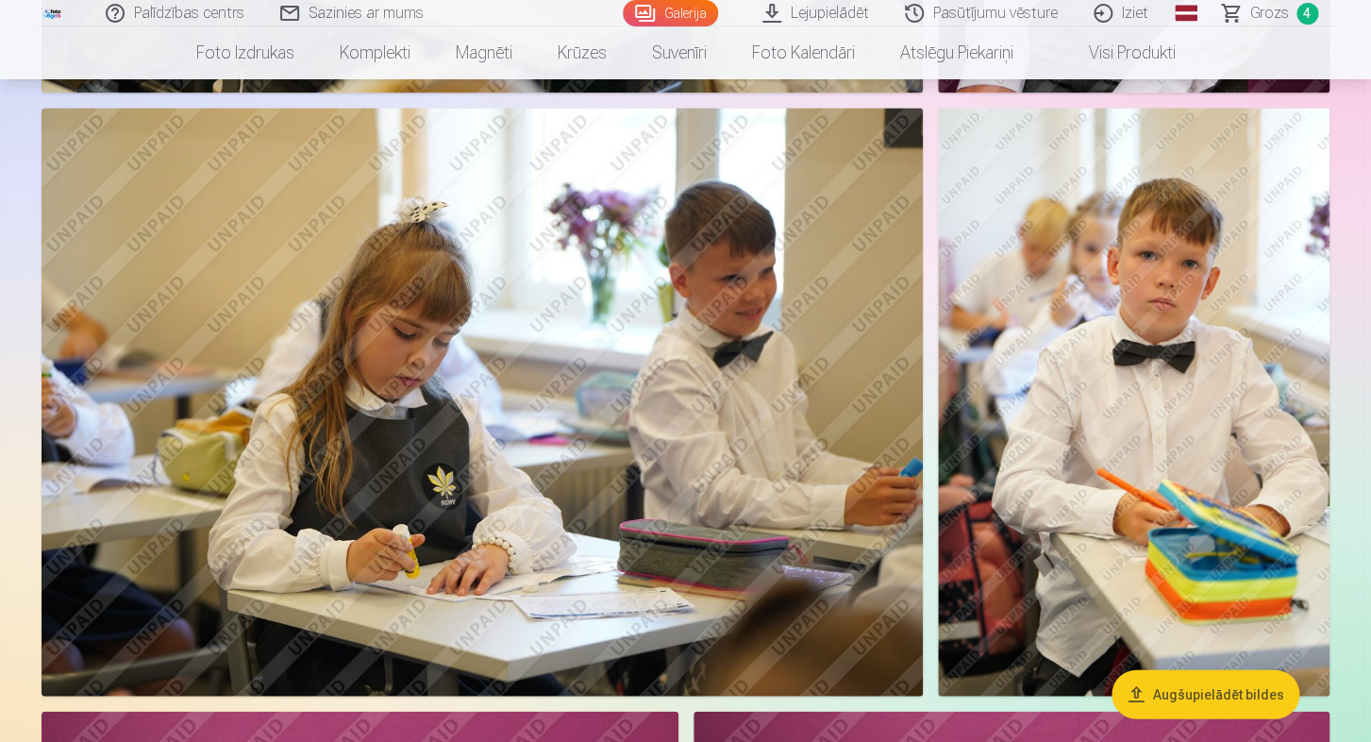
click at [643, 411] on img at bounding box center [482, 401] width 881 height 587
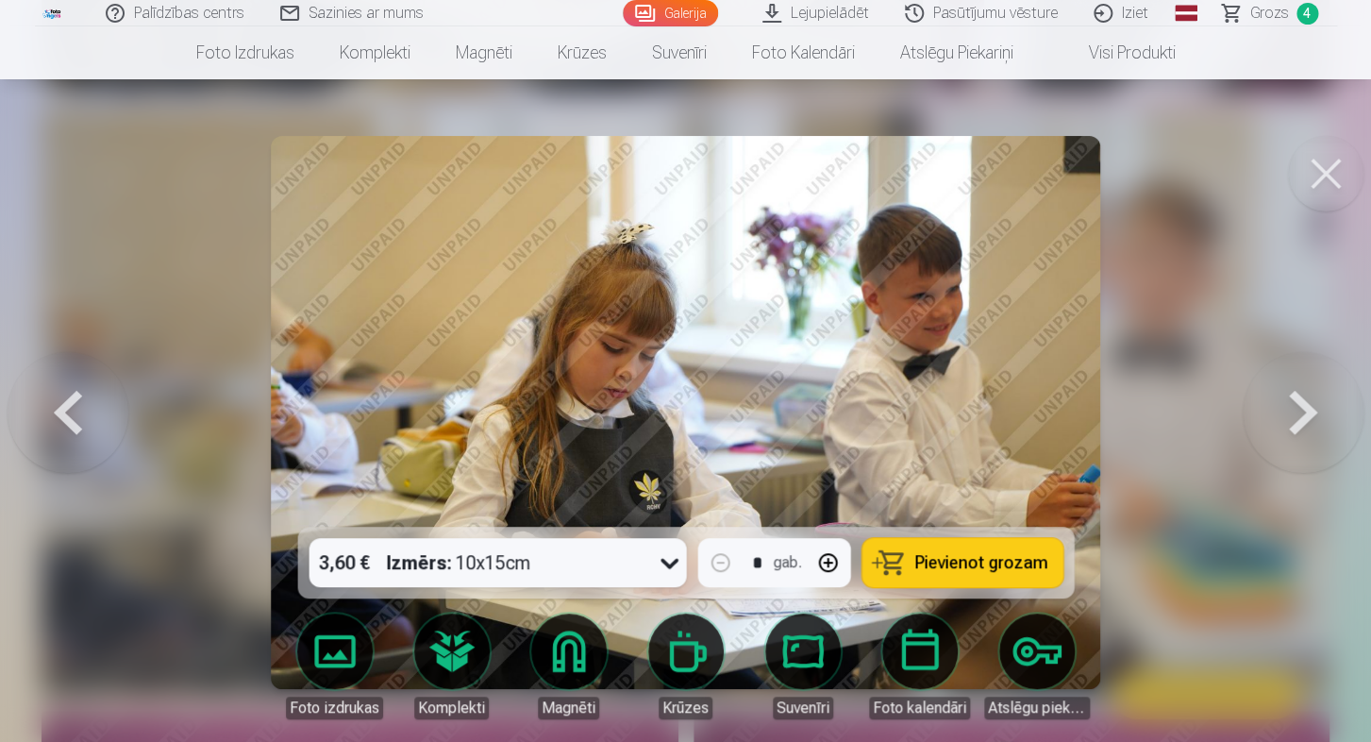
click at [982, 562] on span "Pievienot grozam" at bounding box center [980, 562] width 133 height 17
click at [1263, 510] on div at bounding box center [685, 371] width 1371 height 742
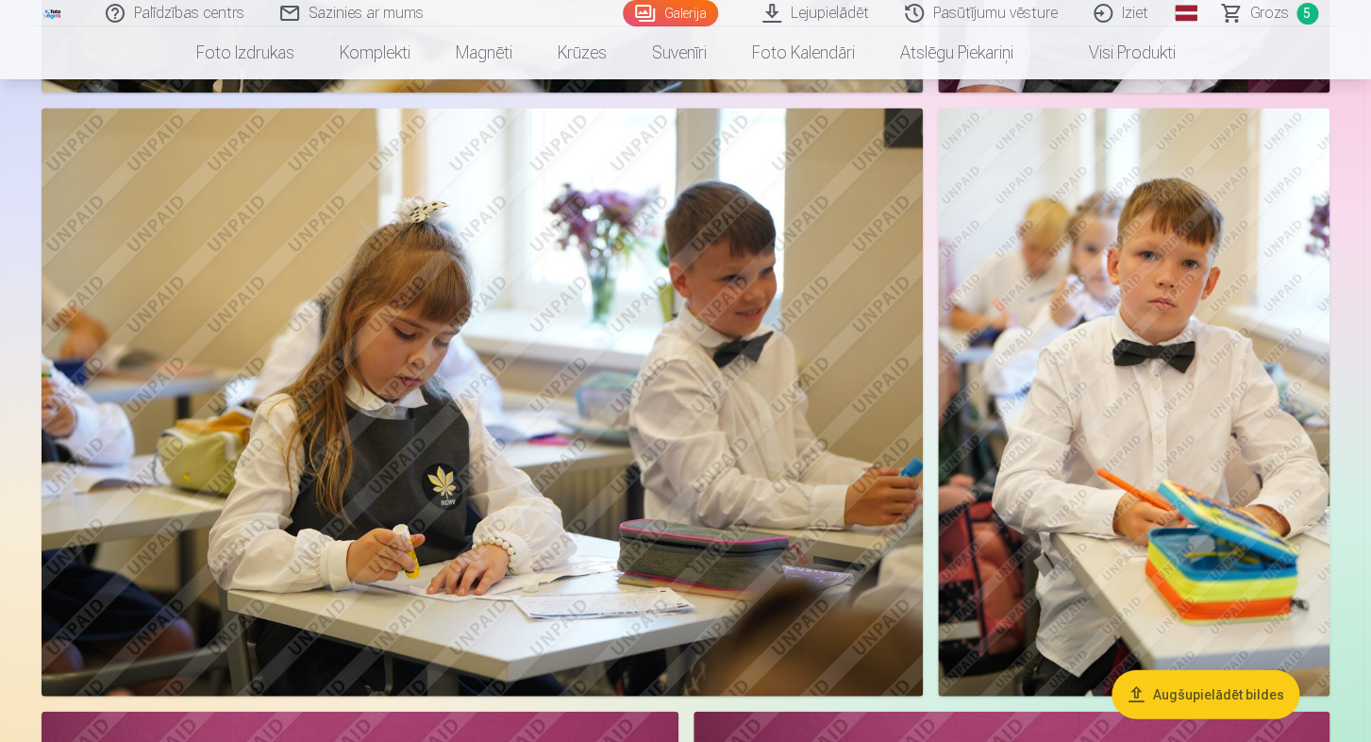
click at [1134, 391] on img at bounding box center [1134, 402] width 392 height 588
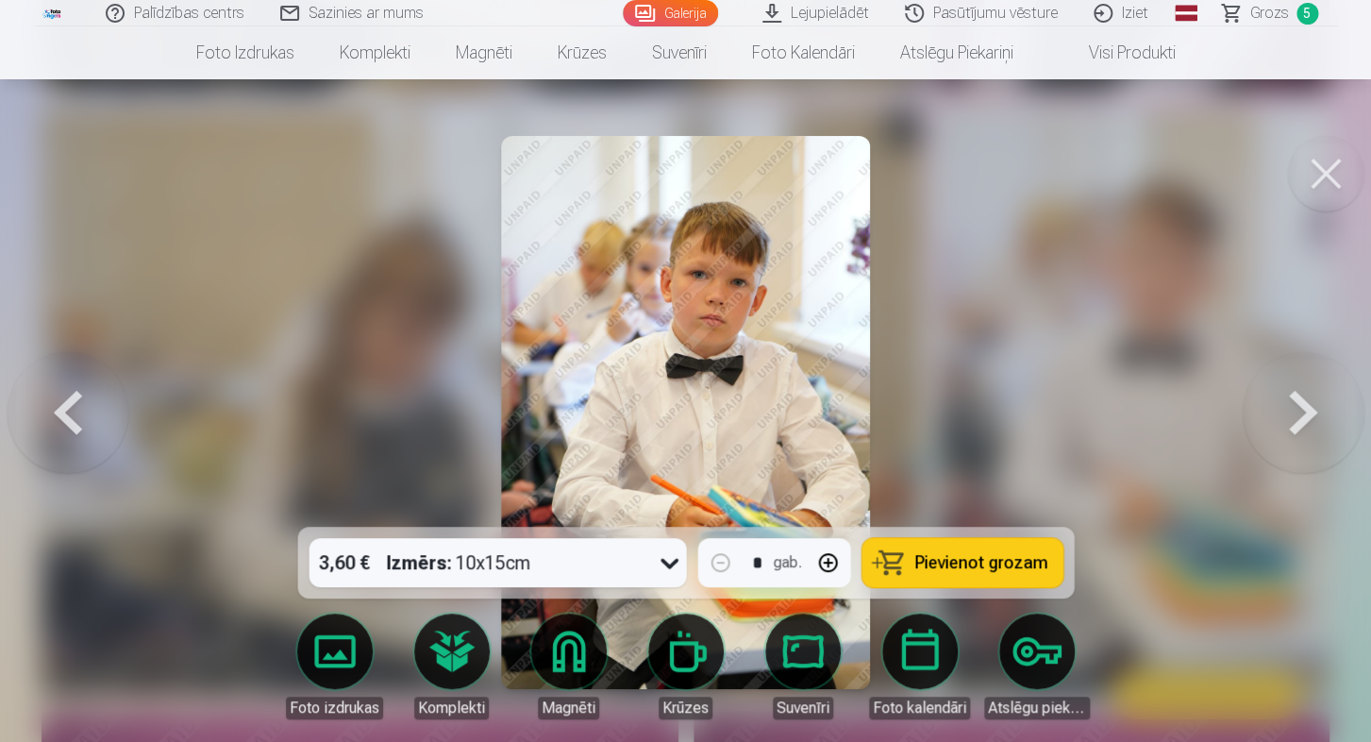
click at [577, 576] on div "3,60 € Izmērs : 10x15cm" at bounding box center [480, 562] width 342 height 49
